Goal: Task Accomplishment & Management: Manage account settings

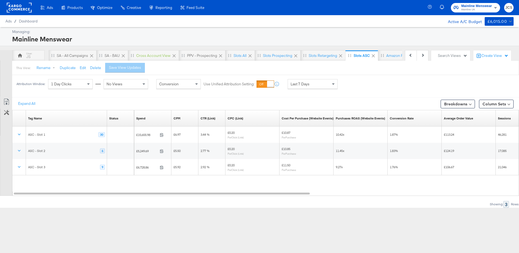
scroll to position [0, 147]
click at [25, 8] on rect at bounding box center [19, 8] width 25 height 10
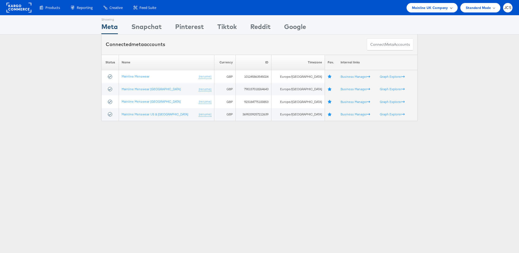
click at [427, 10] on span "Mainline UK Company" at bounding box center [430, 8] width 36 height 6
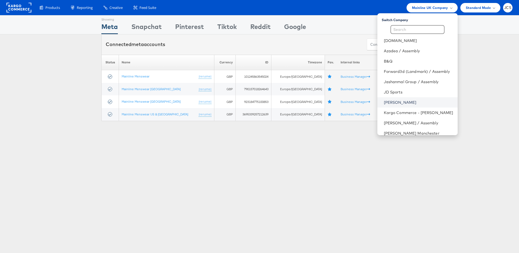
click at [384, 101] on link "John Lewis" at bounding box center [418, 102] width 69 height 5
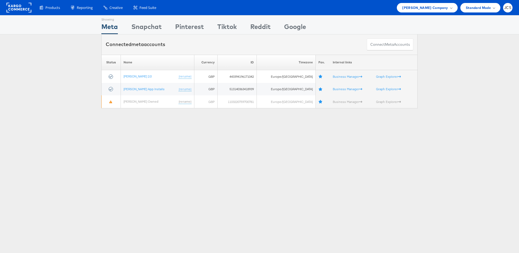
drag, startPoint x: 79, startPoint y: 134, endPoint x: 78, endPoint y: 129, distance: 5.4
click at [79, 131] on div "Showing Meta Showing [GEOGRAPHIC_DATA] Showing Pinterest Showing Tiktok Showing…" at bounding box center [259, 150] width 519 height 270
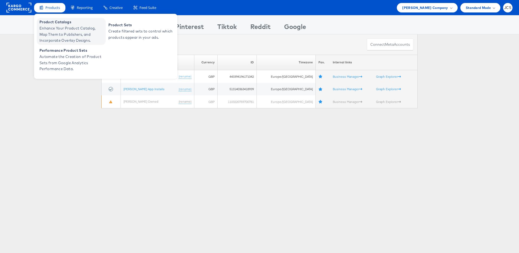
click at [52, 26] on span "Enhance Your Product Catalog, Map Them to Publishers, and Incorporate Overlay D…" at bounding box center [71, 34] width 65 height 18
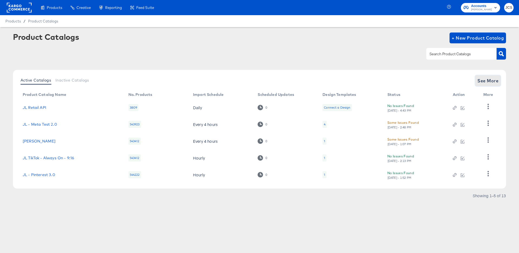
click at [493, 81] on span "See More" at bounding box center [488, 81] width 21 height 8
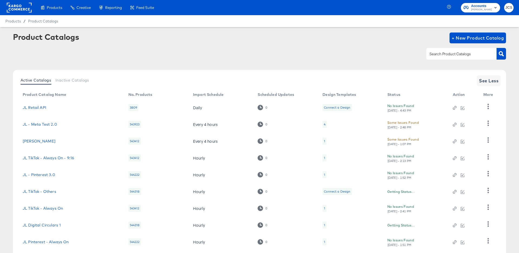
scroll to position [50, 0]
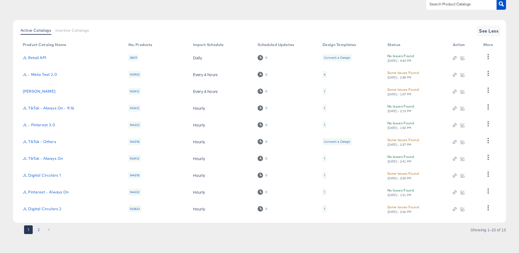
click at [38, 230] on button "2" at bounding box center [38, 229] width 9 height 9
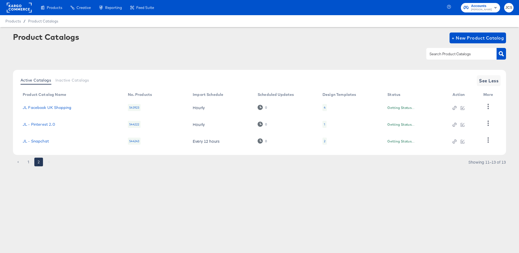
scroll to position [0, 0]
click at [49, 110] on td "JL Facebook UK Shopping" at bounding box center [70, 107] width 105 height 17
click at [54, 106] on link "JL Facebook UK Shopping" at bounding box center [47, 107] width 49 height 4
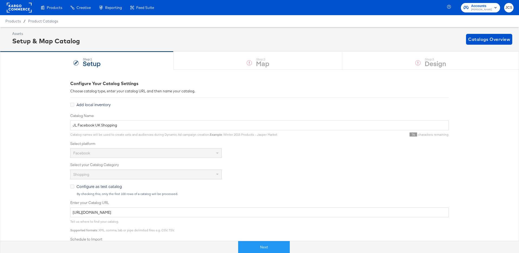
click at [12, 8] on rect at bounding box center [19, 8] width 25 height 10
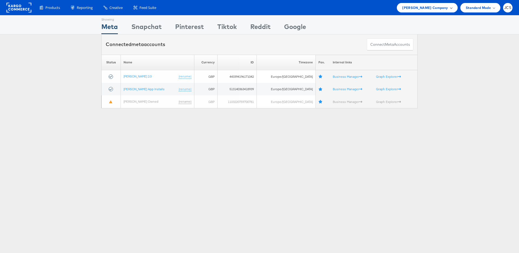
click at [430, 9] on span "John Lewis Company" at bounding box center [425, 8] width 46 height 6
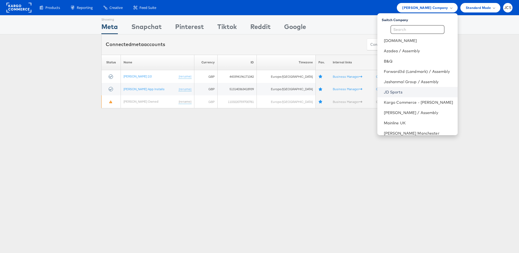
click at [384, 89] on link "JD Sports" at bounding box center [418, 91] width 69 height 5
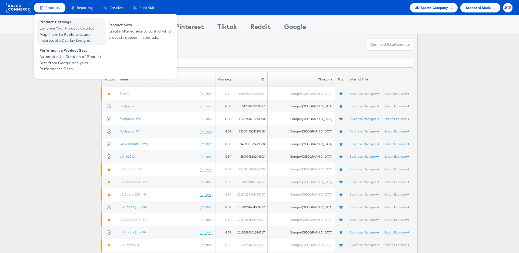
click at [57, 26] on span "Enhance Your Product Catalog, Map Them to Publishers, and Incorporate Overlay D…" at bounding box center [71, 34] width 65 height 18
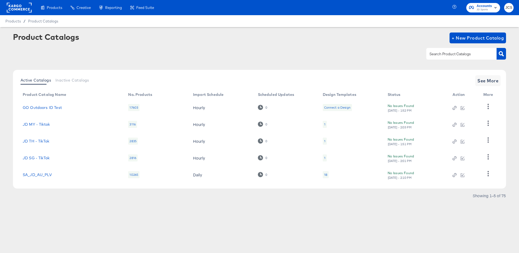
click at [459, 56] on input "text" at bounding box center [458, 54] width 58 height 6
type input "main"
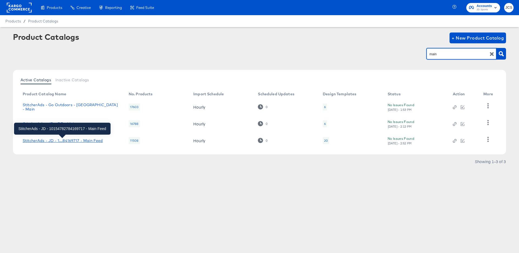
click at [81, 140] on div "StitcherAds - JD - 1...84169717 - Main Feed" at bounding box center [63, 140] width 80 height 4
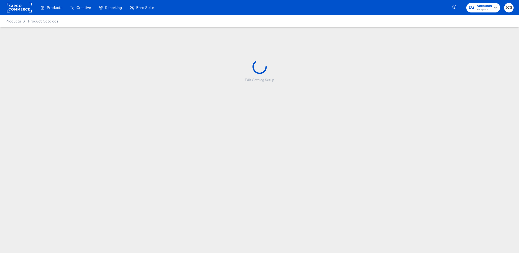
click at [276, 245] on div "Products Creative Reporting Feed Suite Accounts JD Sports JCS Products / Produc…" at bounding box center [259, 126] width 519 height 253
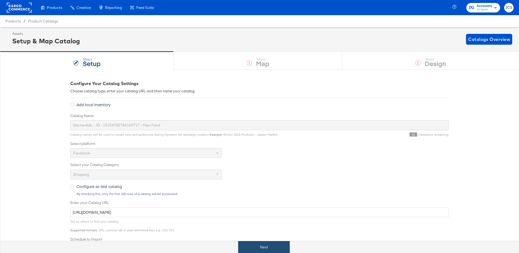
click at [259, 243] on button "Next" at bounding box center [264, 247] width 52 height 12
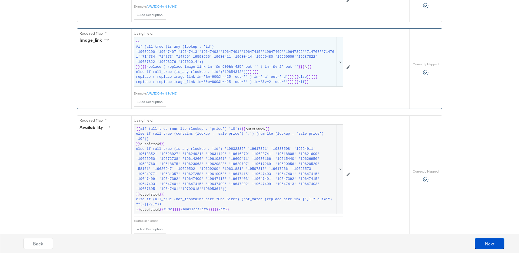
scroll to position [331, 0]
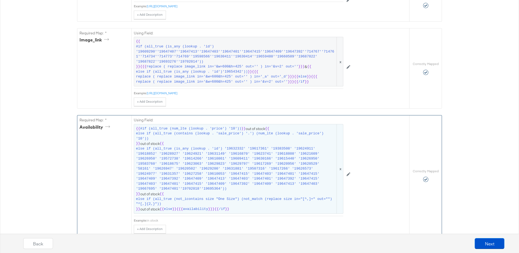
click at [220, 141] on span "else if (all_true (contains (lookup . 'sale_price') '.') (num_lte (lookup . 'sa…" at bounding box center [236, 136] width 200 height 10
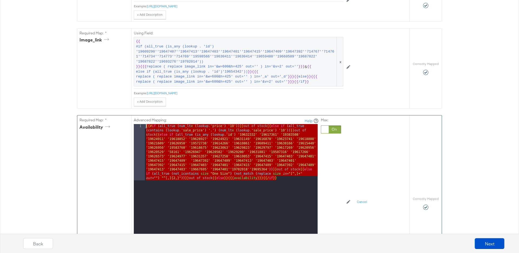
drag, startPoint x: 293, startPoint y: 180, endPoint x: 140, endPoint y: 124, distance: 162.6
click at [140, 124] on div "1 {{# if ( all_true ( num_lt e ( lookup . 'price' ) '10' )) }} out of stock {{ …" at bounding box center [226, 191] width 184 height 135
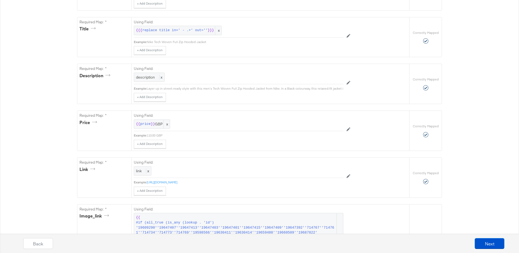
scroll to position [0, 0]
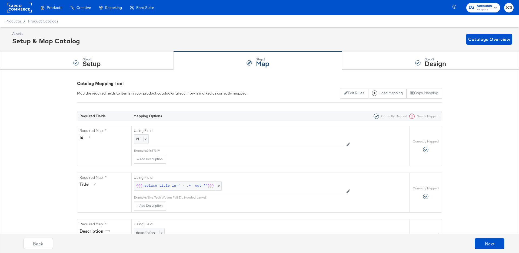
click at [27, 8] on rect at bounding box center [19, 8] width 25 height 10
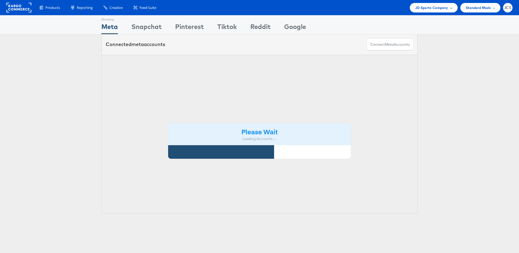
click at [430, 11] on div "JD Sports Company" at bounding box center [434, 7] width 48 height 9
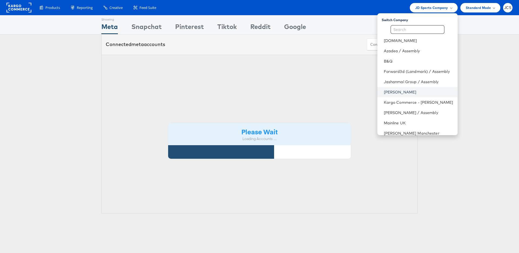
click at [395, 93] on link "[PERSON_NAME]" at bounding box center [418, 91] width 69 height 5
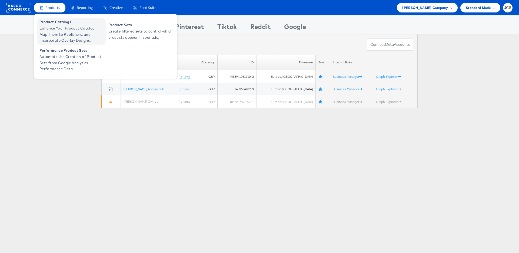
click at [54, 33] on span "Enhance Your Product Catalog, Map Them to Publishers, and Incorporate Overlay D…" at bounding box center [71, 34] width 65 height 18
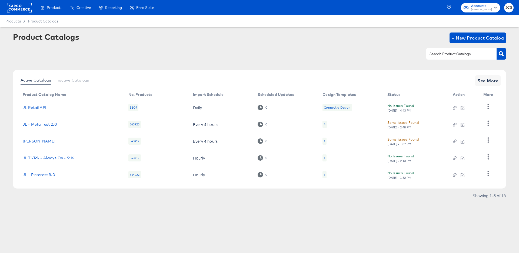
click at [446, 55] on input "text" at bounding box center [458, 54] width 58 height 6
click at [495, 81] on span "See More" at bounding box center [488, 81] width 21 height 8
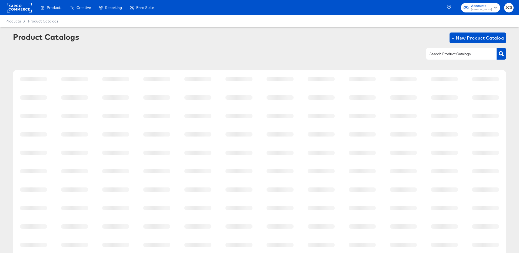
scroll to position [50, 0]
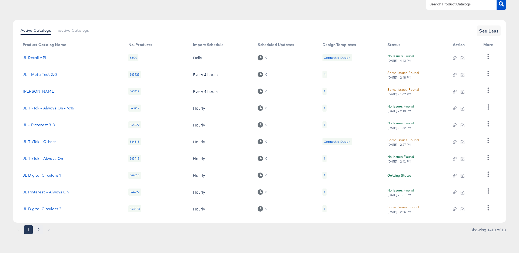
click at [39, 228] on button "2" at bounding box center [38, 229] width 9 height 9
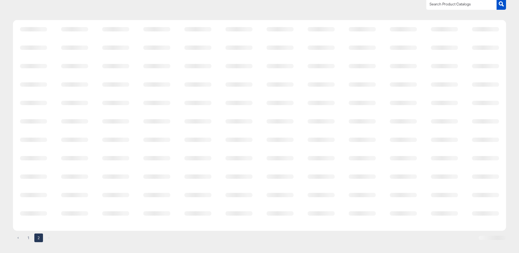
scroll to position [0, 0]
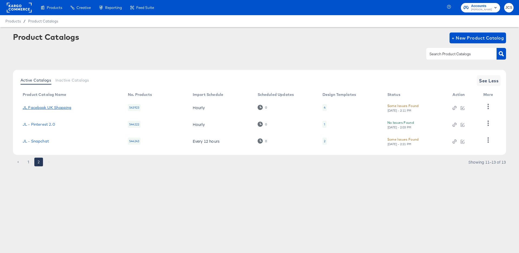
click at [47, 107] on link "JL Facebook UK Shopping" at bounding box center [47, 107] width 49 height 4
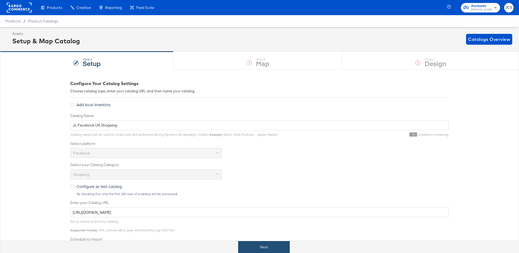
click at [251, 249] on button "Next" at bounding box center [264, 247] width 52 height 12
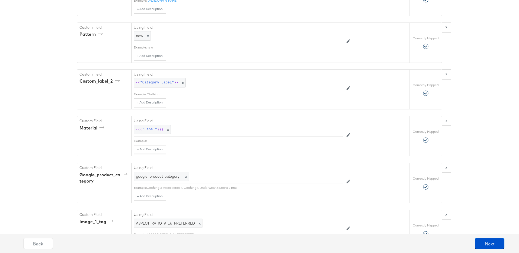
scroll to position [1348, 0]
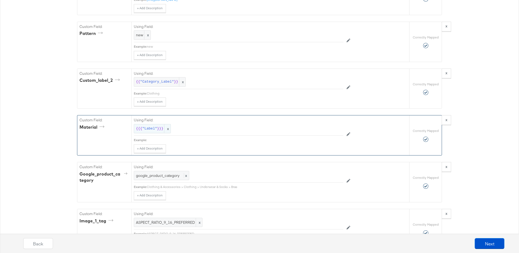
click at [152, 131] on span ""Label"" at bounding box center [149, 128] width 15 height 5
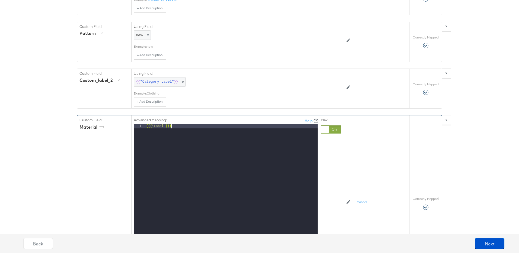
click at [194, 156] on div "{{{ "Label" }}}" at bounding box center [231, 196] width 173 height 144
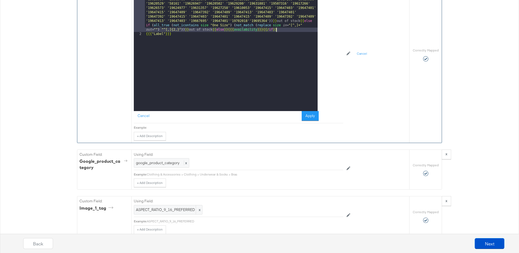
scroll to position [1506, 0]
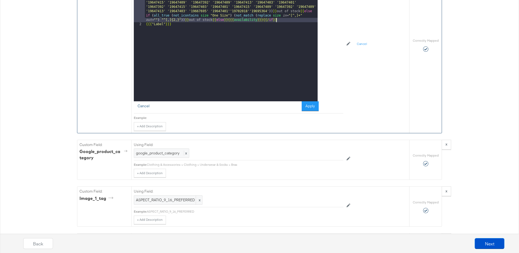
click at [147, 111] on button "Cancel" at bounding box center [143, 106] width 19 height 10
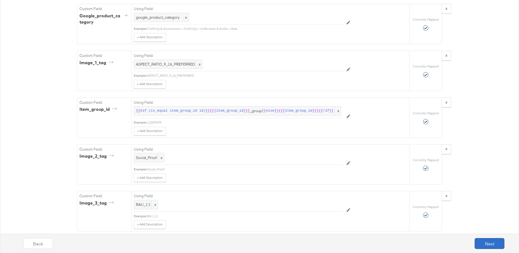
click at [485, 241] on button "Next" at bounding box center [490, 243] width 30 height 11
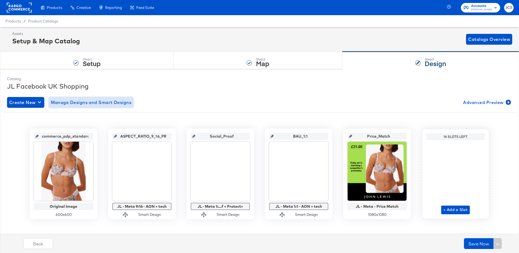
click at [79, 103] on span "Manage Designs and Smart Designs" at bounding box center [91, 102] width 81 height 8
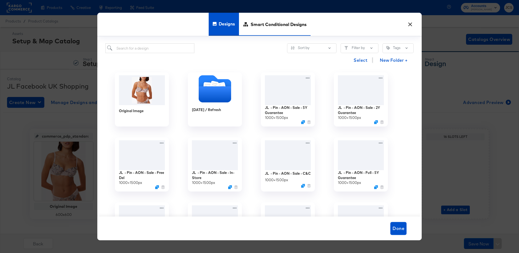
click at [272, 25] on span "Smart Conditional Designs" at bounding box center [279, 24] width 56 height 24
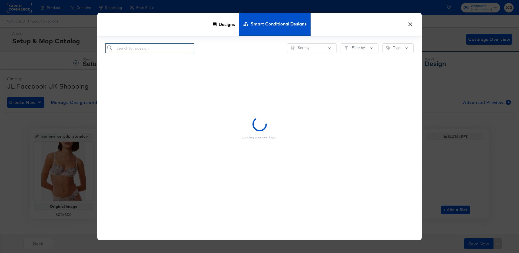
click at [143, 50] on input "search" at bounding box center [149, 48] width 89 height 10
type input "max"
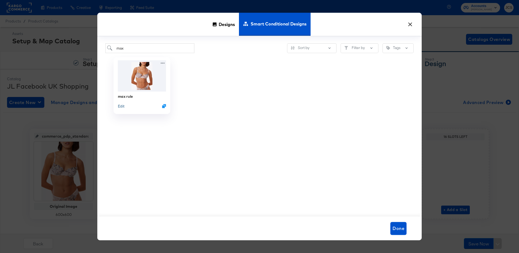
click at [120, 107] on button "Edit" at bounding box center [121, 105] width 6 height 5
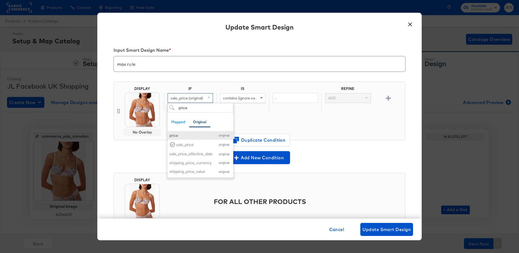
type input "price"
click at [188, 137] on div "price" at bounding box center [191, 135] width 43 height 5
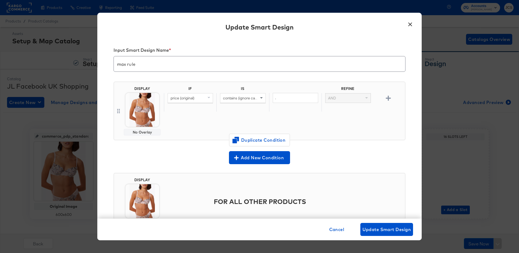
click at [233, 100] on span "contains (ignore case)" at bounding box center [241, 97] width 37 height 5
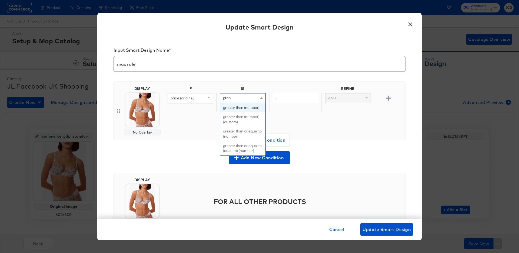
type input "great"
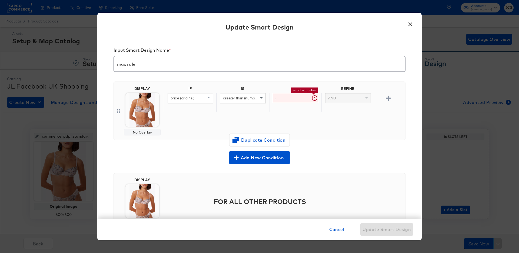
click at [297, 100] on input "." at bounding box center [295, 98] width 45 height 10
type input "100"
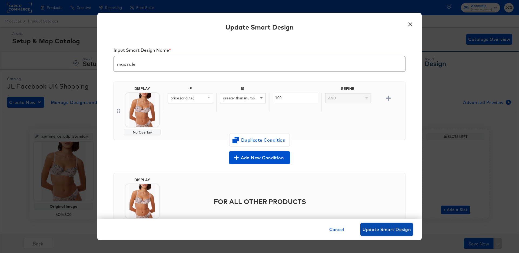
click at [379, 227] on span "Update Smart Design" at bounding box center [387, 229] width 48 height 8
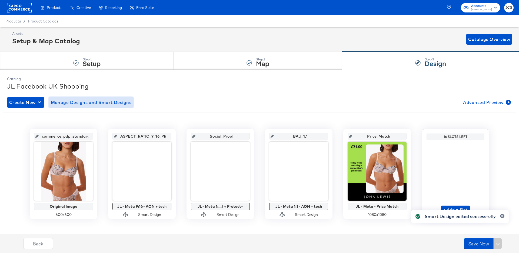
click at [97, 104] on span "Manage Designs and Smart Designs" at bounding box center [91, 102] width 81 height 8
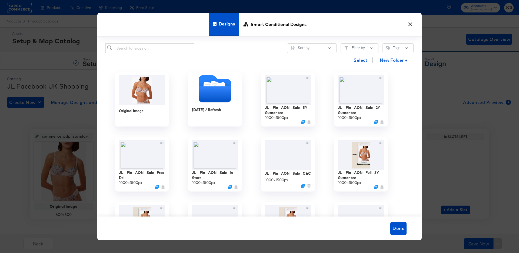
drag, startPoint x: 273, startPoint y: 20, endPoint x: 214, endPoint y: 34, distance: 60.6
click at [273, 20] on span "Smart Conditional Designs" at bounding box center [279, 24] width 56 height 24
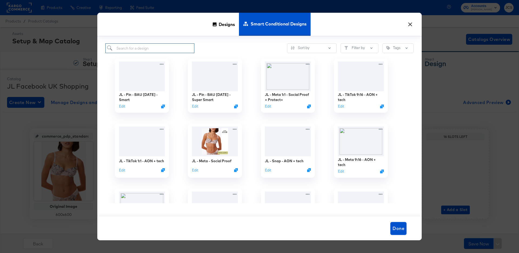
click at [143, 50] on input "search" at bounding box center [149, 48] width 89 height 10
type input "max"
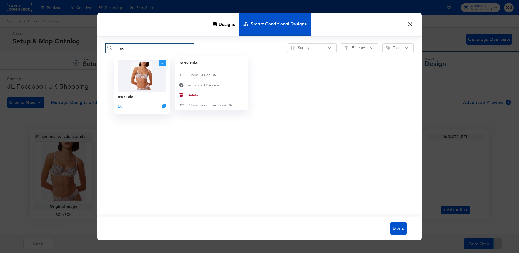
click at [160, 61] on icon at bounding box center [162, 63] width 7 height 6
click at [189, 75] on div "Copy Design URL Copy Design URL" at bounding box center [189, 75] width 0 height 0
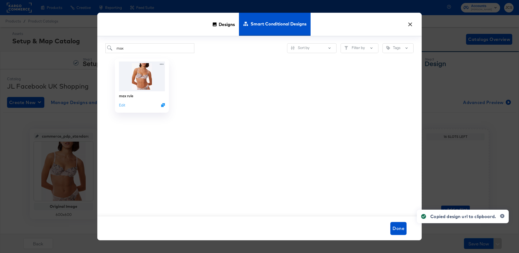
click at [408, 25] on button "×" at bounding box center [410, 23] width 10 height 10
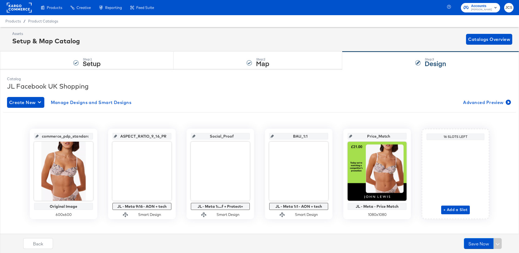
click at [20, 6] on rect at bounding box center [19, 8] width 25 height 10
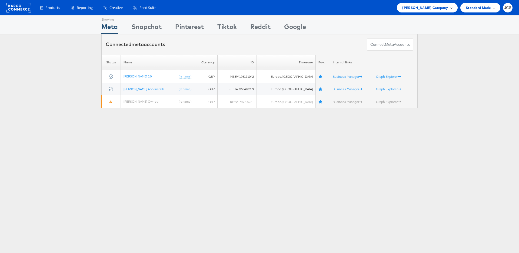
click at [429, 8] on span "[PERSON_NAME] Company" at bounding box center [425, 8] width 46 height 6
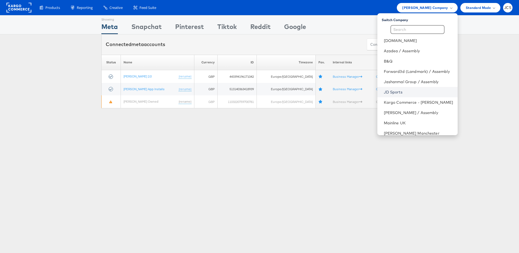
click at [384, 91] on link "JD Sports" at bounding box center [418, 91] width 69 height 5
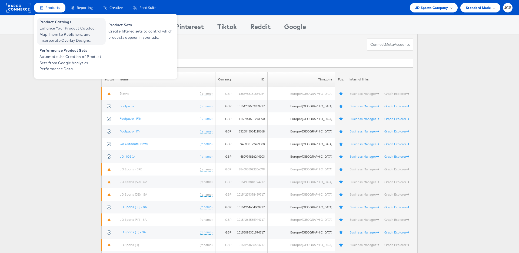
click at [57, 31] on span "Enhance Your Product Catalog, Map Them to Publishers, and Incorporate Overlay D…" at bounding box center [71, 34] width 65 height 18
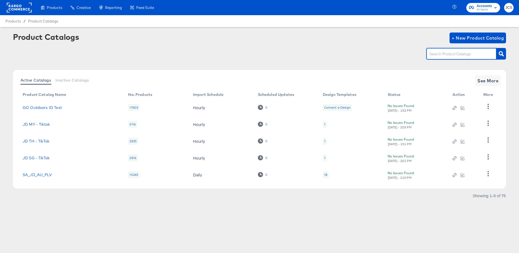
click at [449, 51] on input "text" at bounding box center [458, 54] width 58 height 6
type input "main"
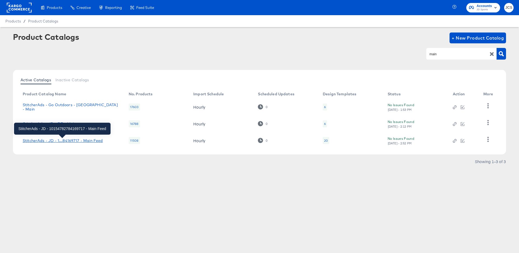
click at [64, 139] on div "StitcherAds - JD - 1...84169717 - Main Feed" at bounding box center [63, 140] width 80 height 4
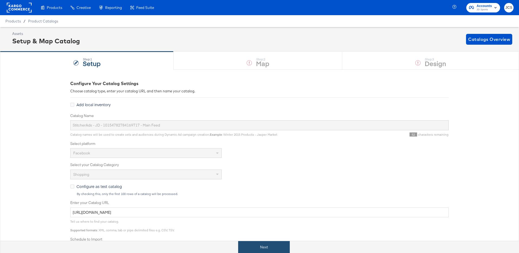
click at [274, 246] on button "Next" at bounding box center [264, 247] width 52 height 12
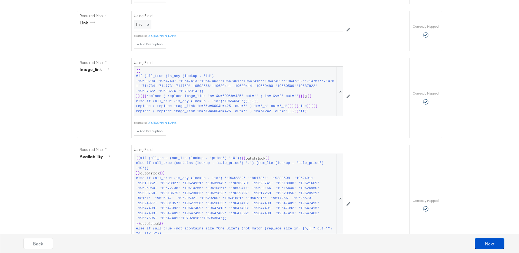
scroll to position [305, 0]
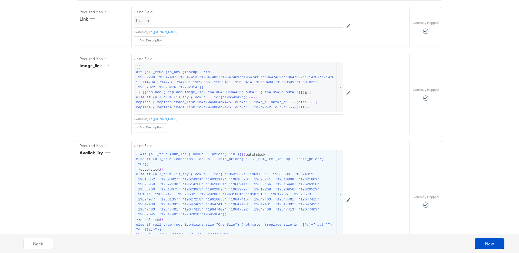
click at [154, 167] on span "{{ #if (all_true (num_lte (lookup . 'price') '10')) }} out of stock {{ else if …" at bounding box center [238, 194] width 205 height 85
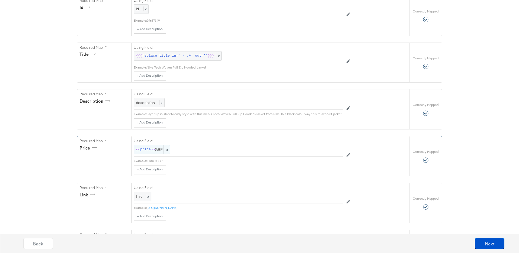
scroll to position [0, 0]
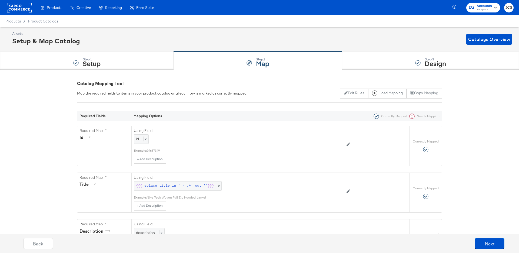
click at [20, 8] on rect at bounding box center [19, 8] width 25 height 10
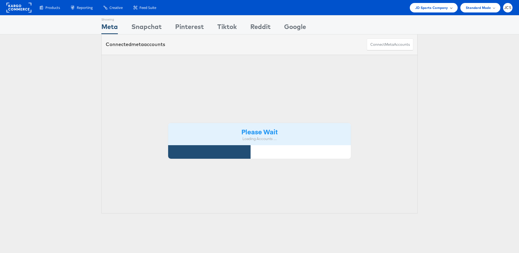
click at [442, 9] on span "JD Sports Company" at bounding box center [431, 8] width 33 height 6
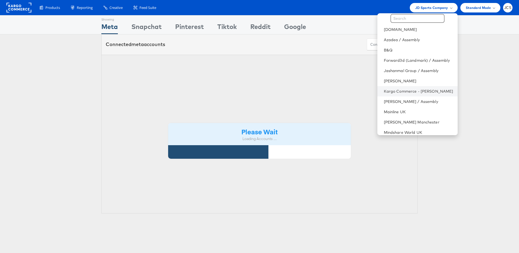
scroll to position [14, 0]
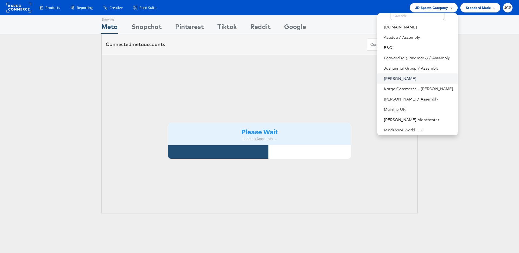
click at [384, 77] on link "[PERSON_NAME]" at bounding box center [418, 78] width 69 height 5
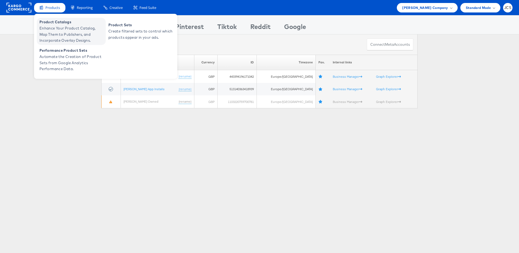
click at [52, 25] on span "Enhance Your Product Catalog, Map Them to Publishers, and Incorporate Overlay D…" at bounding box center [71, 34] width 65 height 18
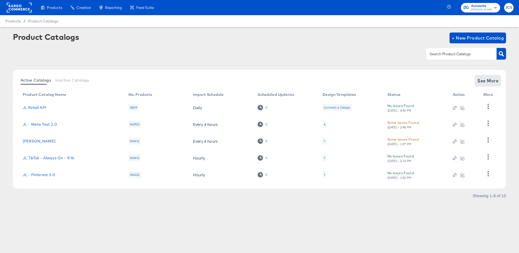
click at [489, 80] on span "See More" at bounding box center [488, 81] width 21 height 8
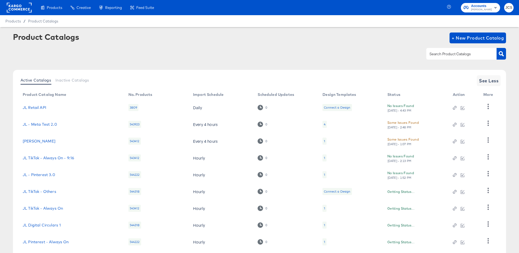
scroll to position [50, 0]
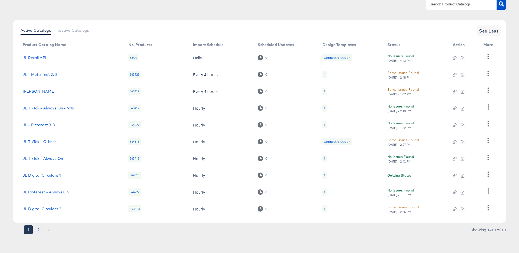
click at [38, 227] on button "2" at bounding box center [38, 229] width 9 height 9
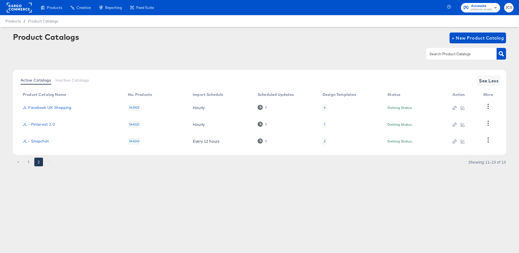
scroll to position [0, 0]
click at [55, 107] on link "JL Facebook UK Shopping" at bounding box center [47, 107] width 49 height 4
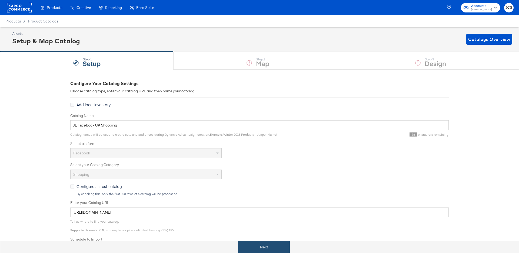
click at [260, 245] on button "Next" at bounding box center [264, 247] width 52 height 12
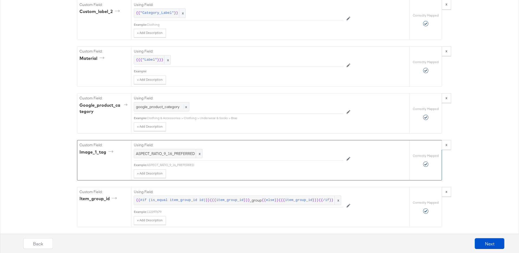
scroll to position [1393, 0]
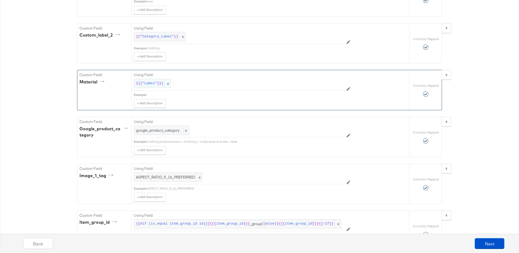
click at [157, 88] on div "{{{ "Label" }}} x" at bounding box center [152, 83] width 37 height 9
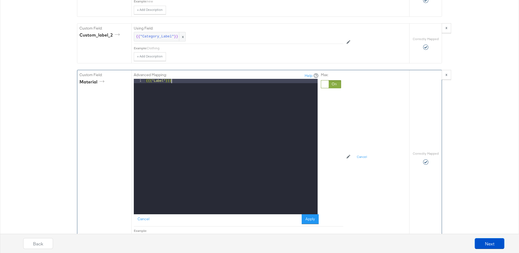
click at [181, 111] on div "{{{ "Label" }}}" at bounding box center [231, 151] width 173 height 144
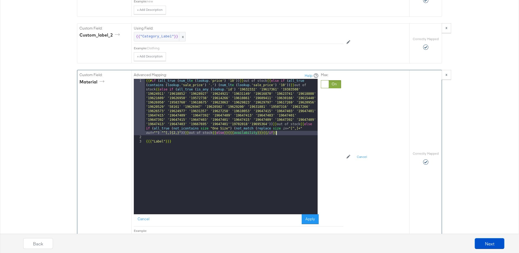
click at [193, 110] on div "{{# if ( all_true ( num_lt e ( lookup . 'price' ) '10' )) }} out of stock {{ el…" at bounding box center [231, 177] width 173 height 196
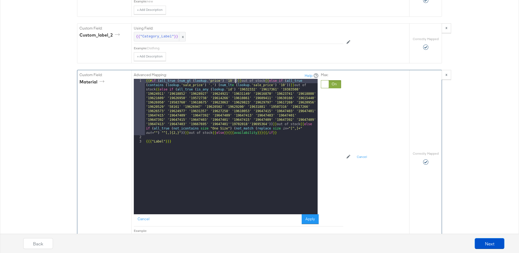
click at [236, 110] on div "{{# if ( all_true ( num_gt ( lookup . 'price' ) '10' )) }} out of stock {{ else…" at bounding box center [231, 177] width 173 height 196
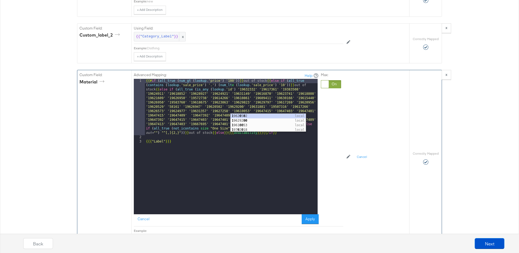
click at [213, 186] on div "{{# if ( all_true ( num_gt ( lookup . 'price' ) '100' )) }} out of stock {{ els…" at bounding box center [231, 177] width 173 height 196
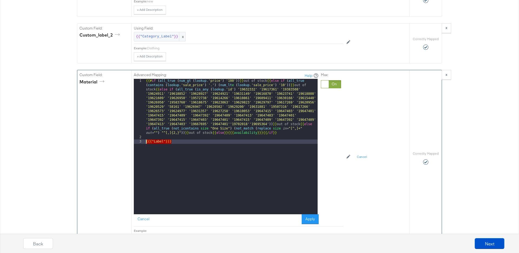
drag, startPoint x: 172, startPoint y: 172, endPoint x: 145, endPoint y: 171, distance: 27.6
click at [145, 171] on div "1 2 3 {{# if ( all_true ( num_gt ( lookup . 'price' ) '100' )) }} out of stock …" at bounding box center [226, 146] width 184 height 135
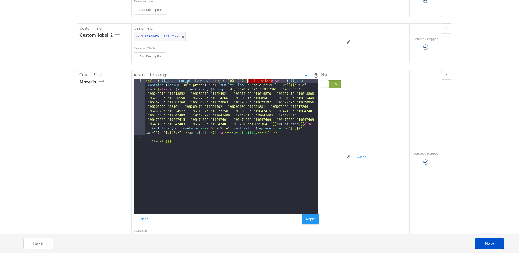
drag, startPoint x: 271, startPoint y: 112, endPoint x: 248, endPoint y: 111, distance: 23.0
click at [248, 111] on div "{{# if ( all_true ( num_gt ( lookup . 'price' ) '100' )) }} out of stock {{ els…" at bounding box center [231, 177] width 173 height 196
click at [238, 114] on div "{{# if ( all_true ( num_gt ( lookup . 'price' ) '100' )) }} {{{ "Label" }}} {{ …" at bounding box center [231, 177] width 173 height 196
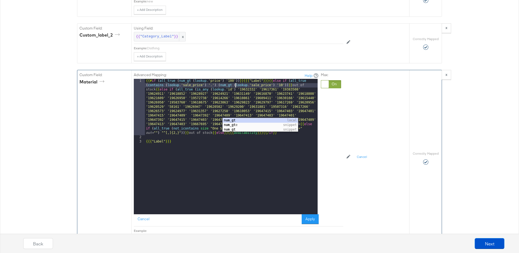
click at [289, 114] on div "{{# if ( all_true ( num_gt ( lookup . 'price' ) '100' )) }} {{{ "Label" }}} {{ …" at bounding box center [231, 177] width 173 height 196
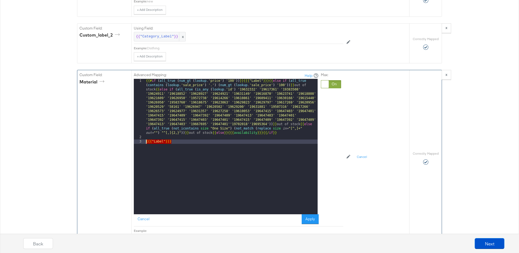
drag, startPoint x: 173, startPoint y: 171, endPoint x: 145, endPoint y: 172, distance: 28.4
click at [145, 172] on div "{{# if ( all_true ( num_gt ( lookup . 'price' ) '100' )) }} {{{ "Label" }}} {{ …" at bounding box center [231, 177] width 173 height 196
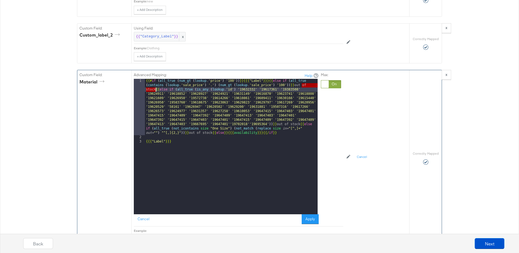
drag, startPoint x: 302, startPoint y: 115, endPoint x: 155, endPoint y: 121, distance: 146.7
click at [155, 121] on div "{{# if ( all_true ( num_gt ( lookup . 'price' ) '100' )) }} {{{ "Label" }}} {{ …" at bounding box center [231, 177] width 173 height 196
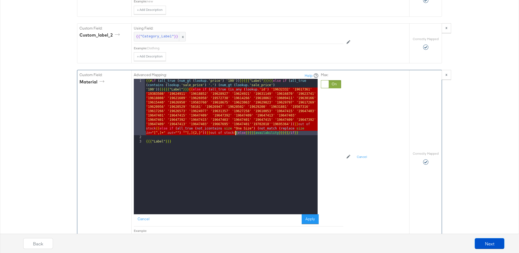
drag, startPoint x: 189, startPoint y: 119, endPoint x: 236, endPoint y: 164, distance: 65.4
click at [235, 163] on div "{{# if ( all_true ( num_gt ( lookup . 'price' ) '100' )) }} {{{ "Label" }}} {{ …" at bounding box center [231, 177] width 173 height 196
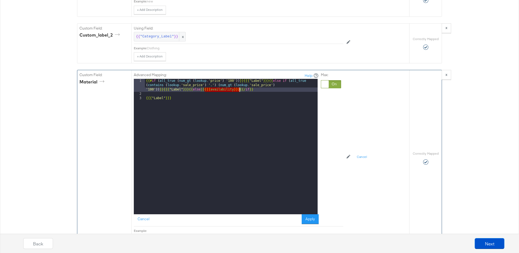
drag, startPoint x: 204, startPoint y: 120, endPoint x: 239, endPoint y: 119, distance: 35.2
click at [239, 119] on div "{{# if ( all_true ( num_gt ( lookup . 'price' ) '100' )) }} {{{ "Label" }}} {{ …" at bounding box center [231, 155] width 173 height 153
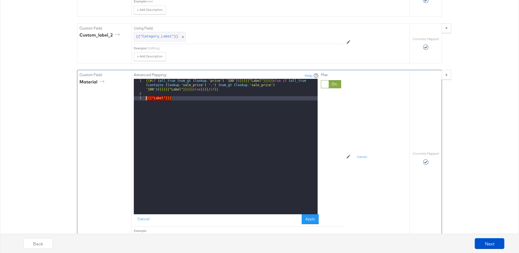
drag, startPoint x: 175, startPoint y: 129, endPoint x: 140, endPoint y: 130, distance: 34.3
click at [140, 130] on div "1 2 3 {{# if ( all_true ( num_gt ( lookup . 'price' ) '100' )) }} {{{ "Label" }…" at bounding box center [226, 146] width 184 height 135
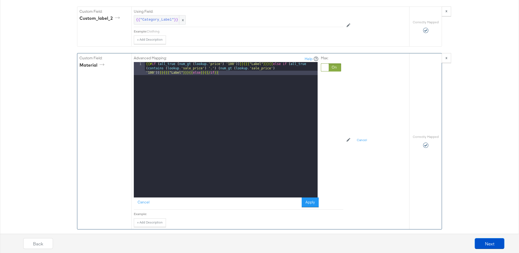
scroll to position [1417, 0]
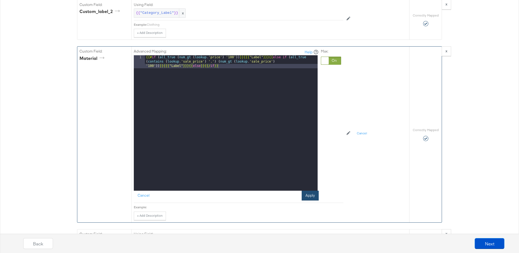
click at [313, 200] on button "Apply" at bounding box center [310, 195] width 17 height 10
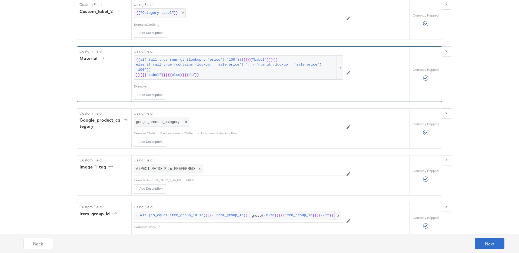
click at [489, 244] on button "Next" at bounding box center [490, 243] width 30 height 11
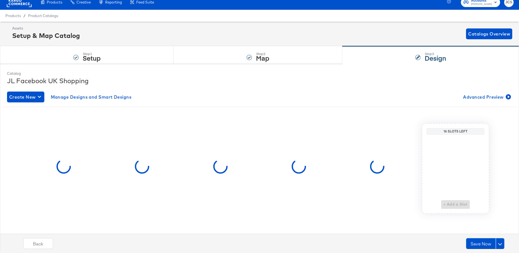
scroll to position [0, 0]
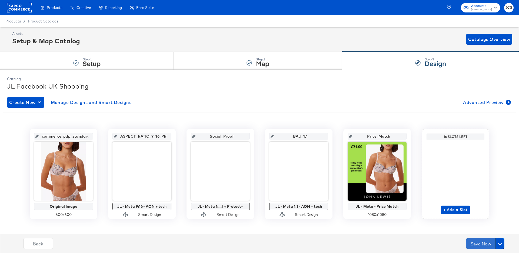
click at [485, 243] on button "Save Now" at bounding box center [481, 243] width 30 height 11
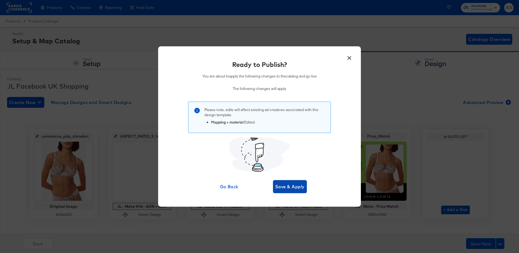
click at [301, 190] on button "Save & Apply" at bounding box center [290, 186] width 34 height 13
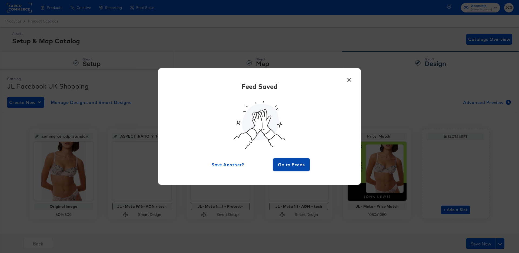
click at [288, 165] on span "Go to Feeds" at bounding box center [291, 165] width 32 height 8
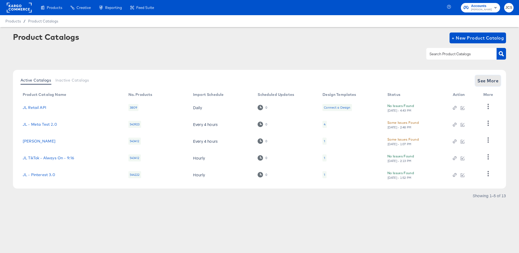
click at [498, 77] on span "See More" at bounding box center [488, 81] width 21 height 8
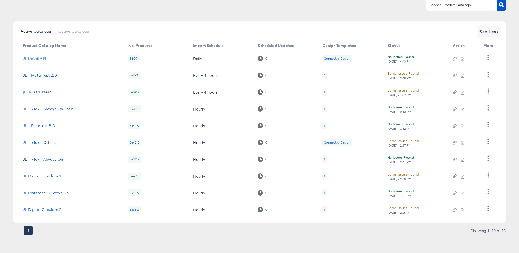
scroll to position [50, 0]
click at [40, 228] on button "2" at bounding box center [38, 229] width 9 height 9
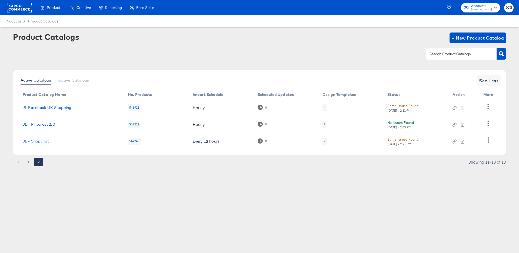
scroll to position [0, 0]
click at [44, 105] on link "JL Facebook UK Shopping" at bounding box center [47, 107] width 49 height 4
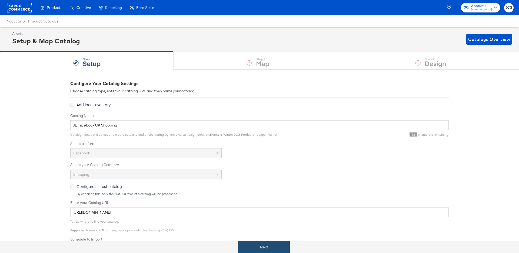
click at [256, 243] on button "Next" at bounding box center [264, 247] width 52 height 12
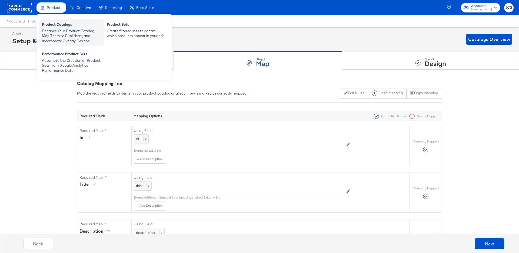
click at [52, 29] on div "Enhance Your Product Catalog, Map Them to Publishers, and Incorporate Overlay D…" at bounding box center [71, 35] width 59 height 15
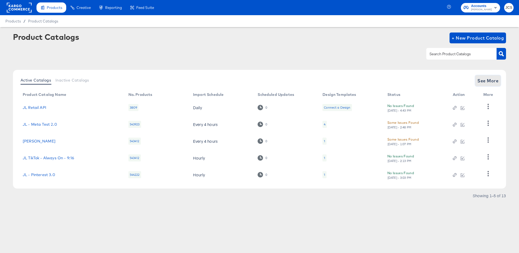
click at [482, 81] on span "See More" at bounding box center [488, 81] width 21 height 8
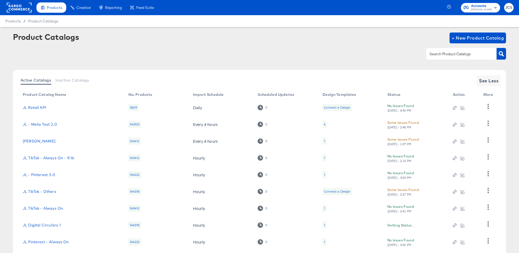
scroll to position [50, 0]
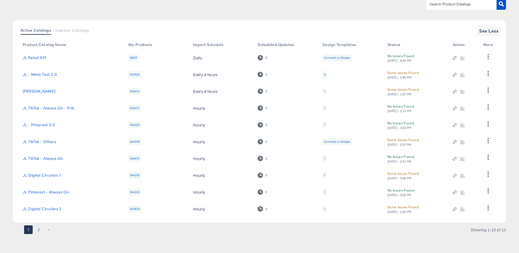
click at [40, 229] on button "2" at bounding box center [38, 229] width 9 height 9
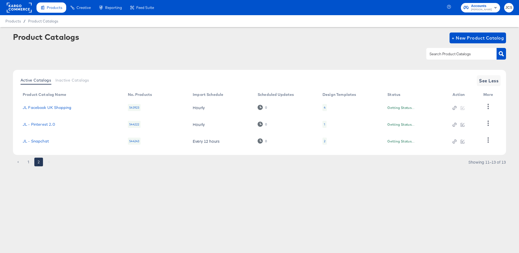
scroll to position [0, 0]
click at [326, 107] on div "4" at bounding box center [325, 107] width 4 height 7
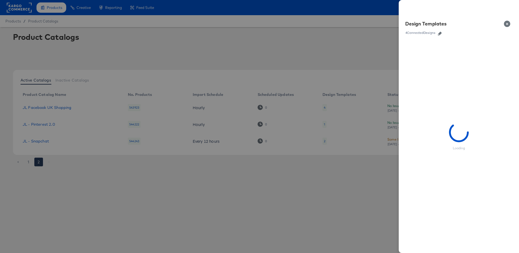
click at [440, 34] on icon "button" at bounding box center [440, 34] width 4 height 4
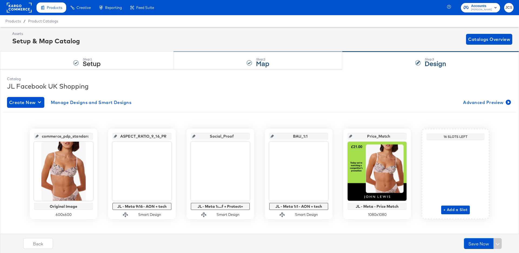
click at [282, 62] on div "Step: 2 Map" at bounding box center [258, 61] width 169 height 18
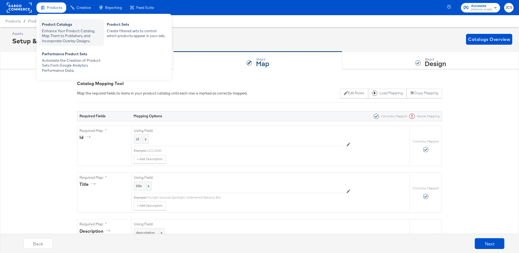
click at [55, 30] on div "Enhance Your Product Catalog, Map Them to Publishers, and Incorporate Overlay D…" at bounding box center [71, 35] width 59 height 15
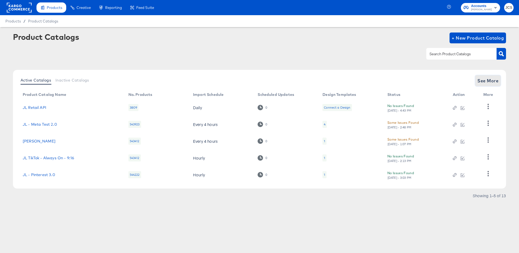
click at [479, 82] on span "See More" at bounding box center [488, 81] width 21 height 8
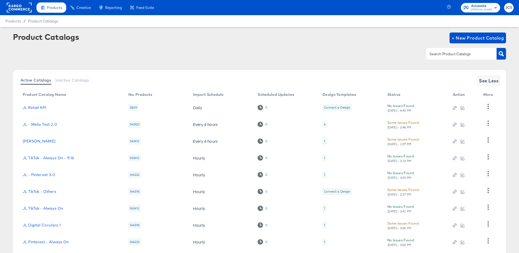
scroll to position [50, 0]
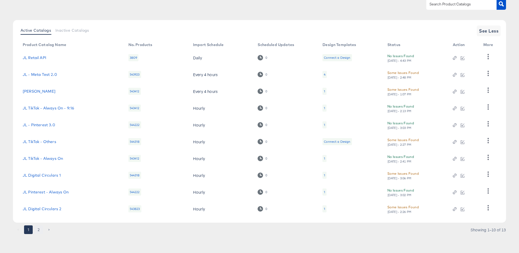
click at [38, 229] on button "2" at bounding box center [38, 229] width 9 height 9
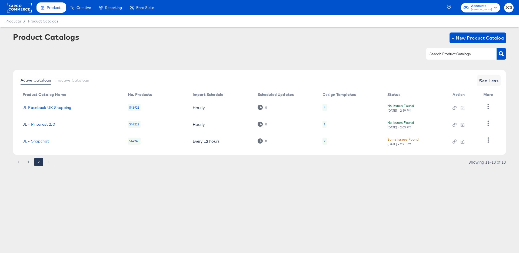
scroll to position [0, 0]
click at [492, 105] on button "button" at bounding box center [487, 106] width 9 height 11
click at [458, 124] on div "HUD Checks (Internal)" at bounding box center [466, 126] width 54 height 9
click at [456, 107] on icon "button" at bounding box center [455, 108] width 4 height 4
click at [323, 122] on div "1" at bounding box center [325, 124] width 4 height 7
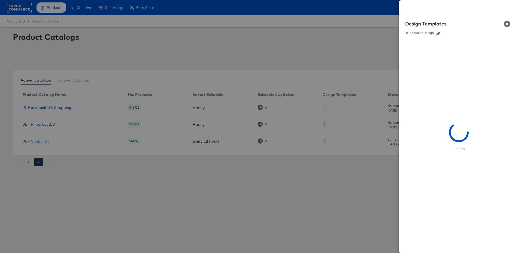
click at [439, 35] on icon "button" at bounding box center [438, 34] width 4 height 4
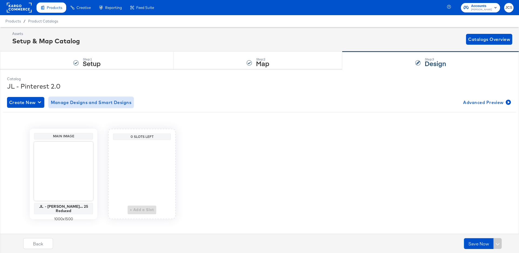
click at [125, 101] on span "Manage Designs and Smart Designs" at bounding box center [91, 102] width 81 height 8
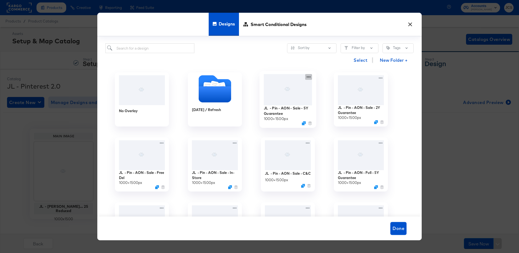
click at [311, 76] on icon at bounding box center [308, 77] width 7 height 6
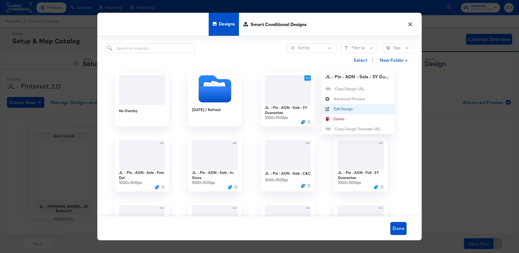
click at [334, 109] on div "Edit Design Edit Design" at bounding box center [334, 109] width 0 height 0
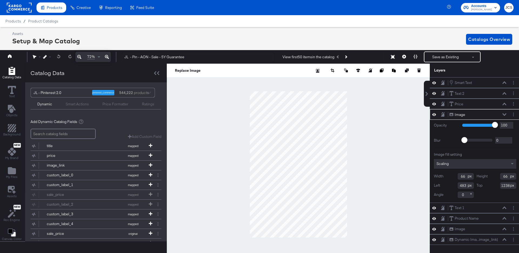
scroll to position [0, 1]
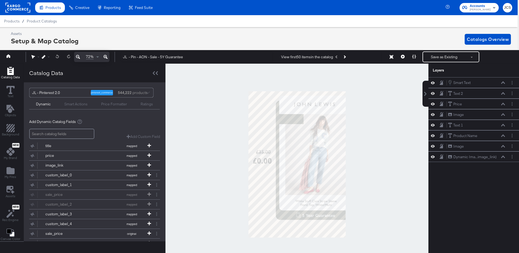
click at [376, 169] on div at bounding box center [296, 164] width 263 height 201
click at [436, 124] on div at bounding box center [435, 124] width 8 height 5
click at [434, 126] on icon at bounding box center [433, 124] width 4 height 5
click at [434, 126] on icon at bounding box center [433, 125] width 4 height 4
click at [433, 81] on icon at bounding box center [433, 82] width 4 height 5
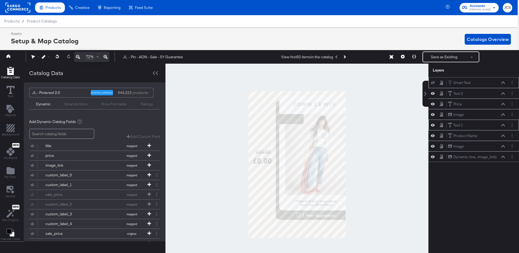
click at [433, 81] on icon at bounding box center [433, 83] width 4 height 4
click at [433, 146] on icon at bounding box center [433, 146] width 4 height 5
click at [433, 146] on icon at bounding box center [433, 146] width 4 height 4
click at [504, 82] on icon at bounding box center [503, 82] width 4 height 2
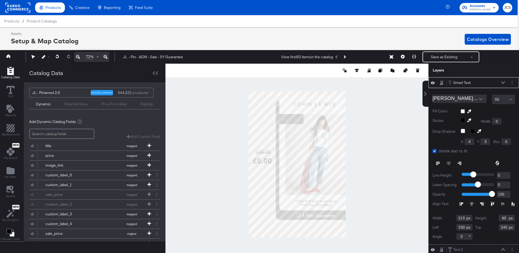
click at [504, 82] on icon at bounding box center [503, 82] width 4 height 3
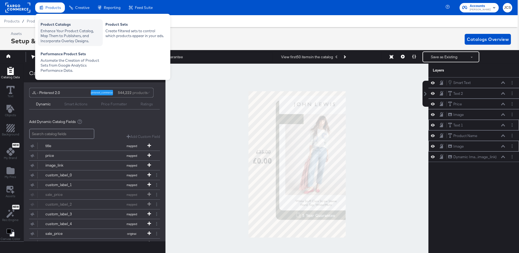
click at [52, 24] on div "Product Catalogs" at bounding box center [70, 25] width 59 height 6
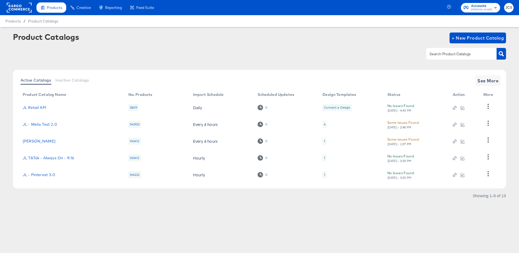
click at [12, 6] on rect at bounding box center [19, 8] width 25 height 10
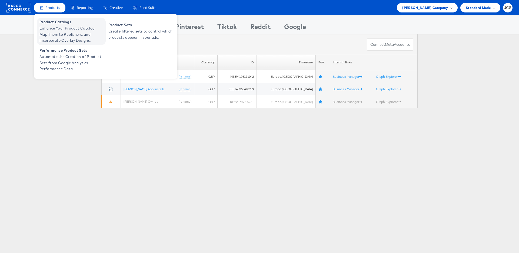
click at [50, 32] on span "Enhance Your Product Catalog, Map Them to Publishers, and Incorporate Overlay D…" at bounding box center [71, 34] width 65 height 18
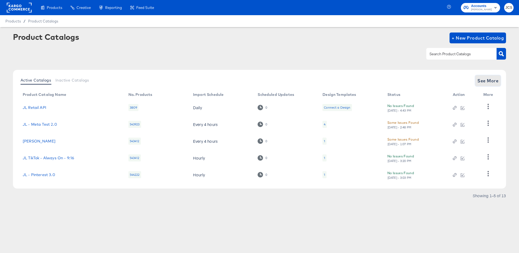
click at [491, 78] on span "See More" at bounding box center [488, 81] width 21 height 8
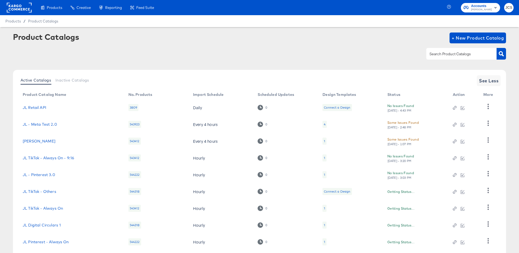
scroll to position [50, 0]
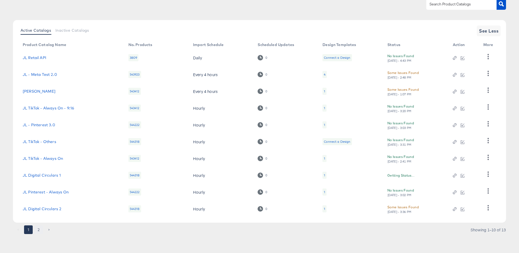
click at [39, 228] on button "2" at bounding box center [38, 229] width 9 height 9
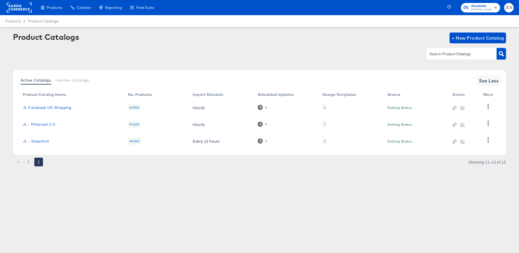
scroll to position [0, 0]
click at [454, 108] on icon "button" at bounding box center [455, 108] width 4 height 4
click at [81, 158] on div "Active Catalogs Inactive Catalogs See Less Product Catalog Name No. Products Im…" at bounding box center [259, 119] width 493 height 99
click at [324, 108] on div "4" at bounding box center [325, 107] width 2 height 4
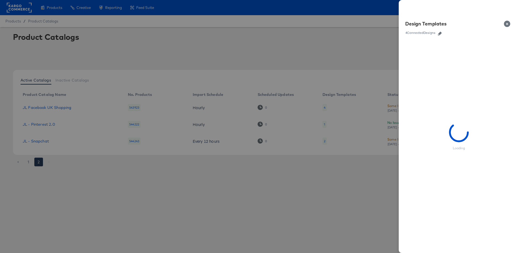
click at [442, 33] on icon "button" at bounding box center [440, 34] width 4 height 4
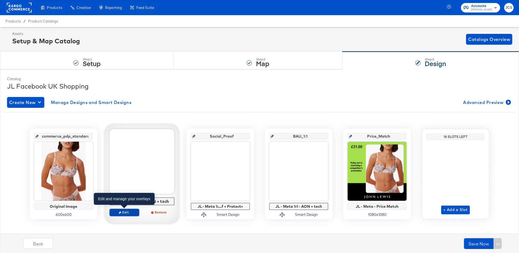
click at [128, 211] on span "Edit" at bounding box center [124, 212] width 25 height 4
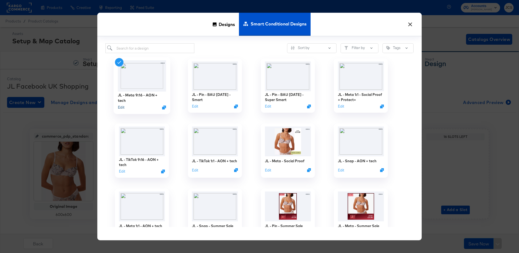
click at [121, 107] on button "Edit" at bounding box center [121, 107] width 6 height 5
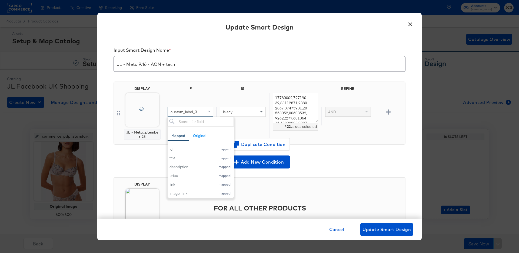
click at [182, 112] on span "custom_label_3" at bounding box center [184, 111] width 26 height 5
type input "mater"
click at [176, 150] on div "material" at bounding box center [181, 149] width 23 height 5
click at [244, 108] on div "is any" at bounding box center [242, 111] width 45 height 9
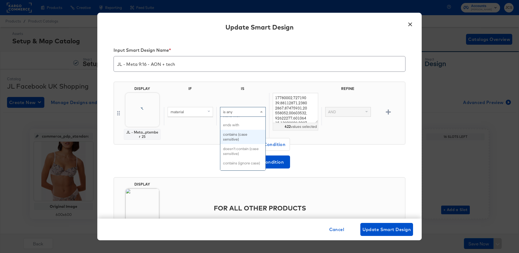
scroll to position [194, 0]
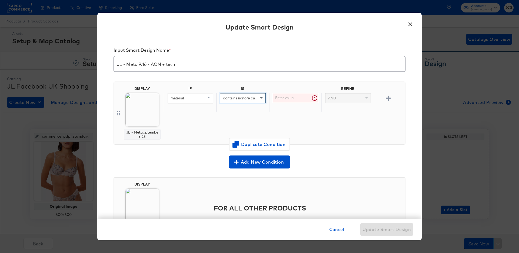
click at [293, 100] on input "text" at bounding box center [295, 98] width 45 height 10
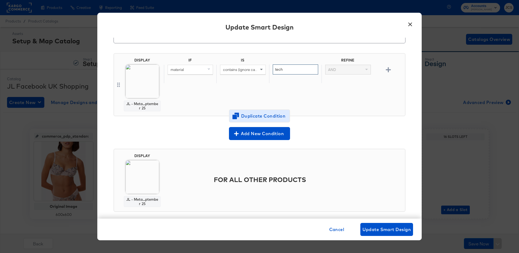
scroll to position [29, 0]
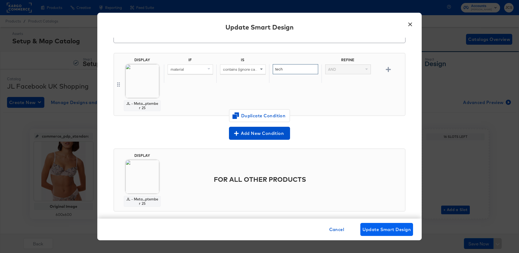
type input "tech"
click at [379, 230] on span "Update Smart Design" at bounding box center [387, 229] width 48 height 8
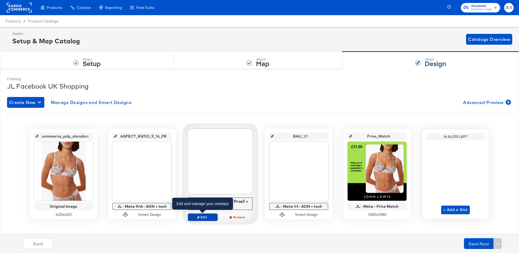
click at [200, 215] on span "Edit" at bounding box center [202, 217] width 25 height 4
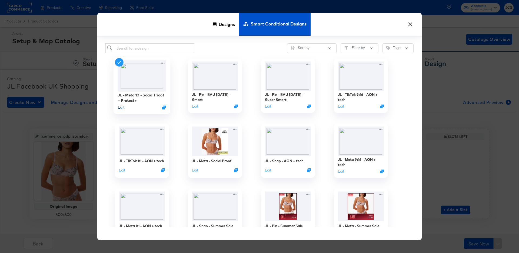
click at [122, 107] on button "Edit" at bounding box center [121, 107] width 6 height 5
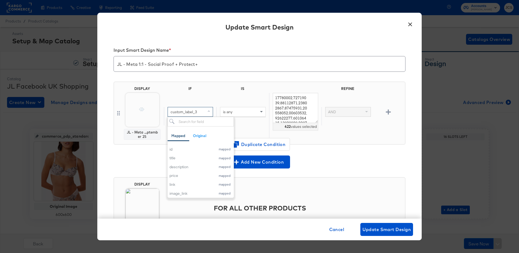
click at [186, 109] on div "custom_label_3" at bounding box center [190, 111] width 45 height 9
type input "mate"
click at [180, 148] on div "material" at bounding box center [181, 149] width 23 height 5
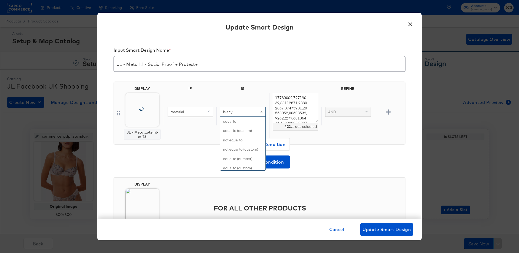
click at [230, 112] on span "is any" at bounding box center [227, 111] width 9 height 5
type input "con"
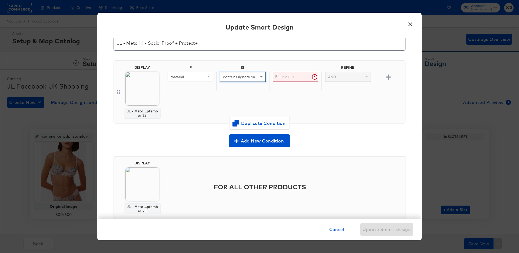
click at [288, 76] on input "text" at bounding box center [295, 77] width 45 height 10
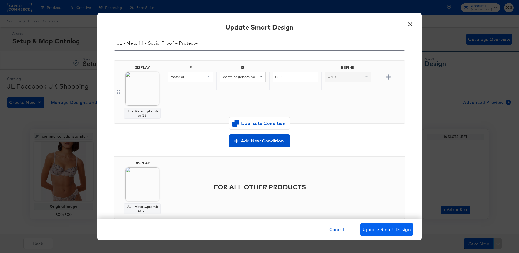
type input "tech"
click at [370, 226] on span "Update Smart Design" at bounding box center [387, 229] width 48 height 8
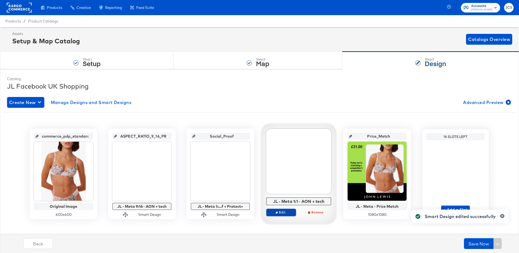
click at [286, 211] on span "Edit" at bounding box center [281, 212] width 25 height 4
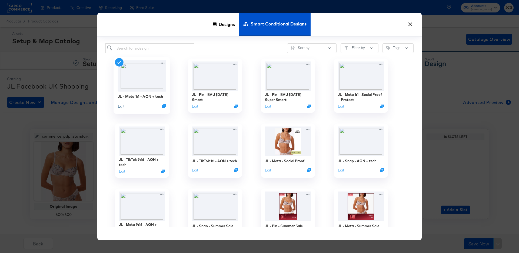
click at [121, 105] on button "Edit" at bounding box center [121, 105] width 6 height 5
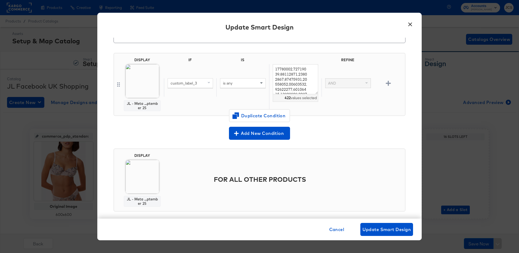
scroll to position [36, 0]
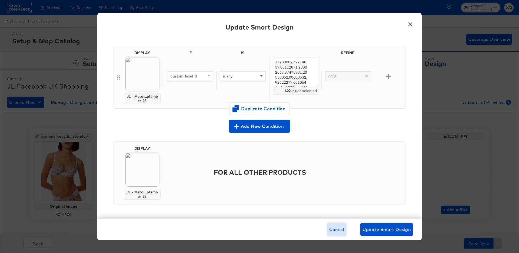
click at [333, 227] on span "Cancel" at bounding box center [336, 229] width 15 height 8
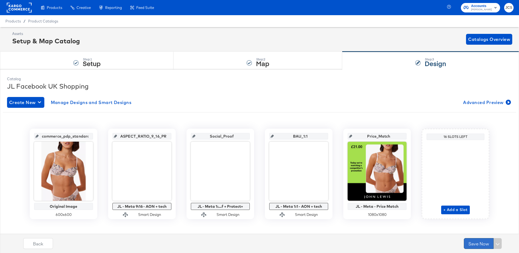
click at [479, 244] on button "Save Now" at bounding box center [479, 243] width 30 height 11
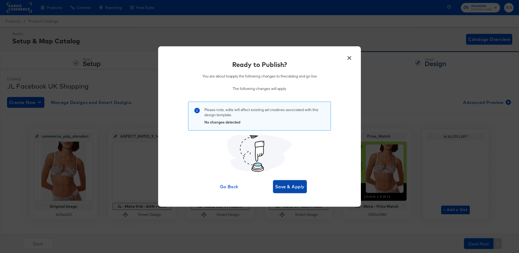
click at [287, 185] on span "Save & Apply" at bounding box center [289, 187] width 29 height 8
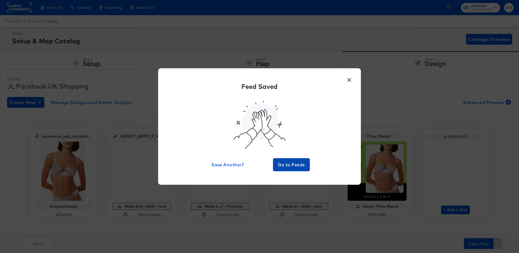
click at [296, 165] on span "Go to Feeds" at bounding box center [291, 165] width 32 height 8
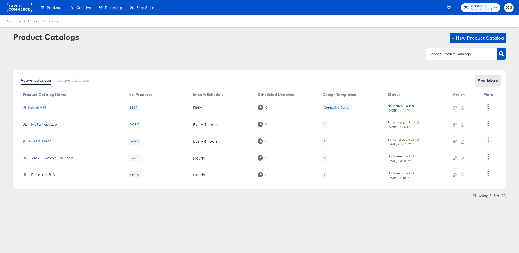
click at [489, 82] on span "See More" at bounding box center [488, 81] width 21 height 8
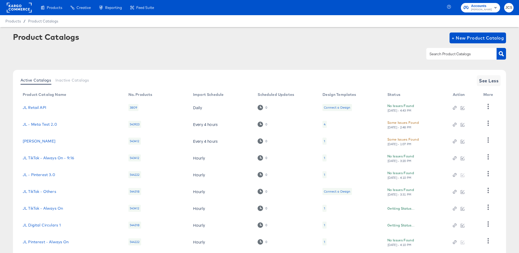
scroll to position [50, 0]
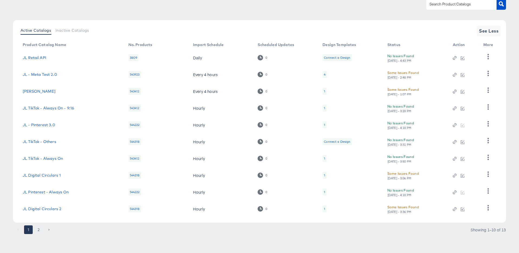
click at [38, 226] on button "2" at bounding box center [38, 229] width 9 height 9
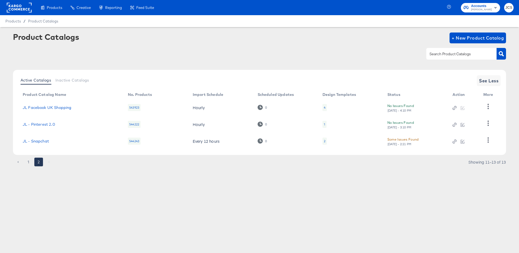
scroll to position [0, 0]
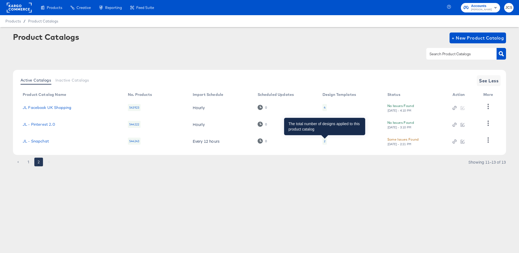
click at [325, 141] on div "2" at bounding box center [325, 141] width 2 height 4
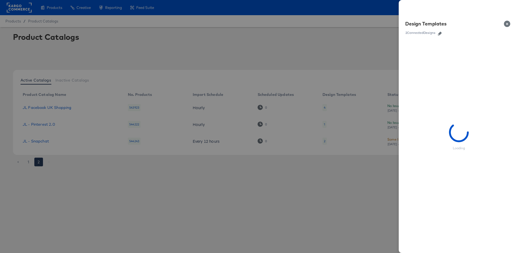
click at [440, 33] on icon "button" at bounding box center [440, 34] width 4 height 4
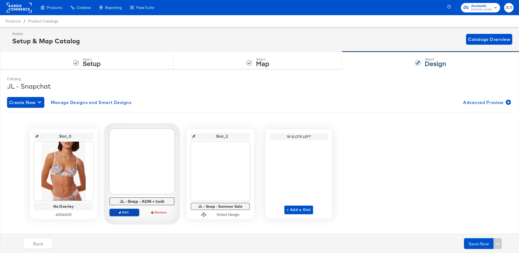
click at [123, 211] on span "Edit" at bounding box center [124, 212] width 25 height 4
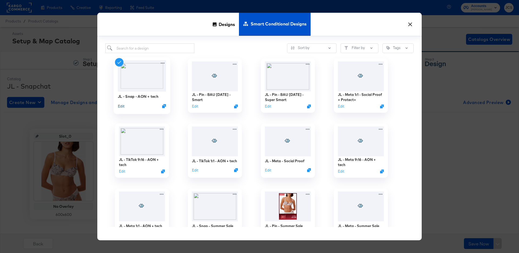
click at [122, 106] on button "Edit" at bounding box center [121, 105] width 6 height 5
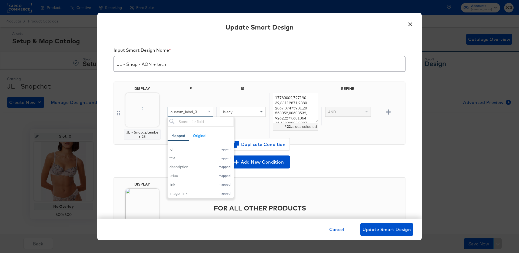
click at [185, 115] on div "custom_label_3" at bounding box center [190, 111] width 45 height 9
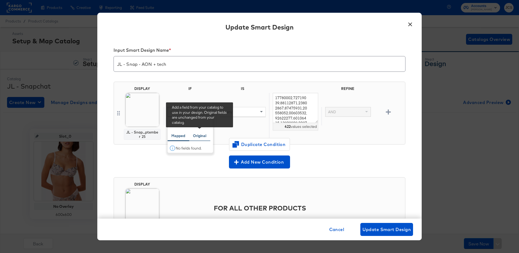
click at [196, 135] on div "Original" at bounding box center [199, 135] width 13 height 5
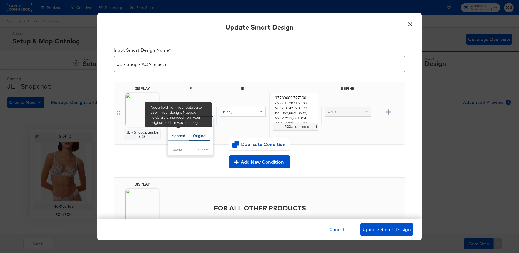
click at [179, 136] on div "Mapped" at bounding box center [178, 135] width 14 height 5
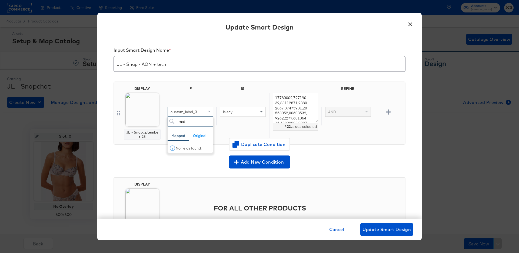
click at [188, 121] on input "mat" at bounding box center [190, 122] width 45 height 10
type input "cond"
click at [183, 148] on div "condition" at bounding box center [181, 149] width 23 height 5
click at [238, 116] on div "is any" at bounding box center [242, 111] width 45 height 9
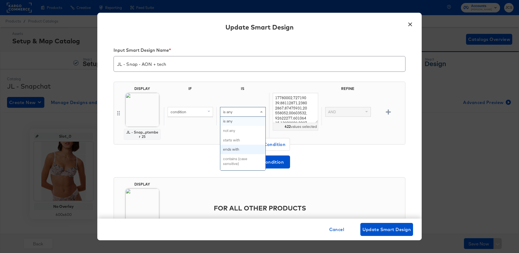
scroll to position [191, 0]
click at [409, 24] on button "×" at bounding box center [410, 23] width 10 height 10
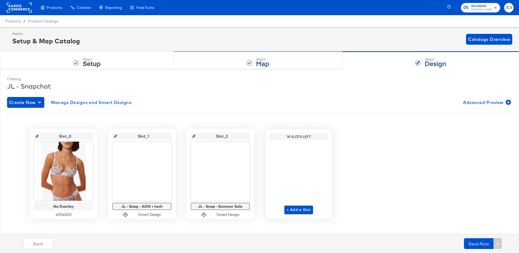
click at [274, 61] on div "Step: 2 Map" at bounding box center [258, 61] width 169 height 18
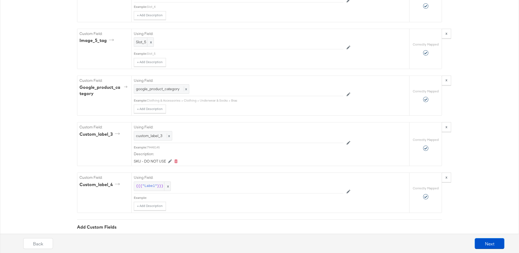
scroll to position [1902, 0]
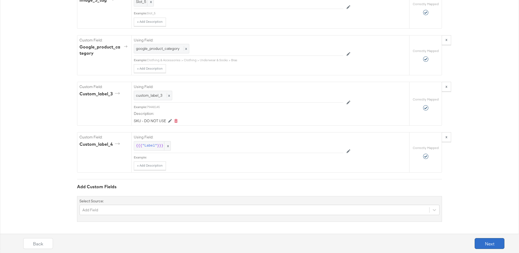
click at [485, 241] on button "Next" at bounding box center [490, 243] width 30 height 11
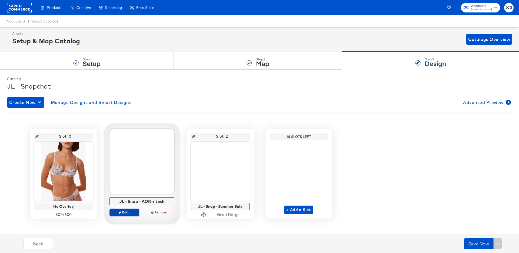
click at [127, 212] on span "Edit" at bounding box center [124, 212] width 25 height 4
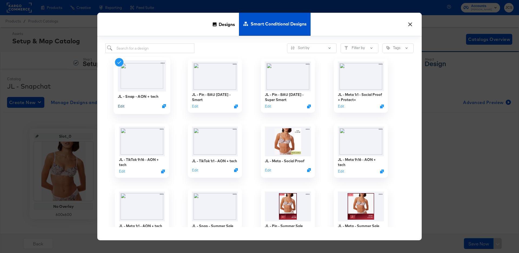
click at [122, 106] on button "Edit" at bounding box center [121, 105] width 6 height 5
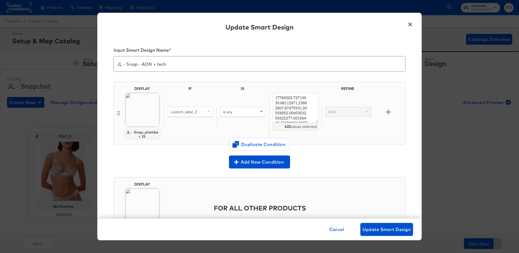
click at [148, 105] on img at bounding box center [142, 110] width 34 height 34
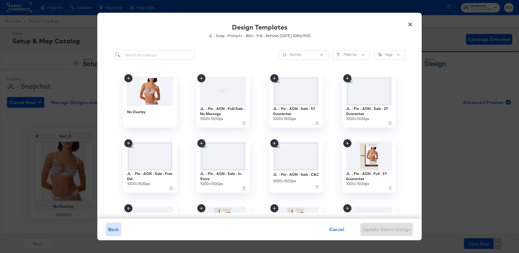
click at [113, 227] on span "Back" at bounding box center [113, 229] width 11 height 8
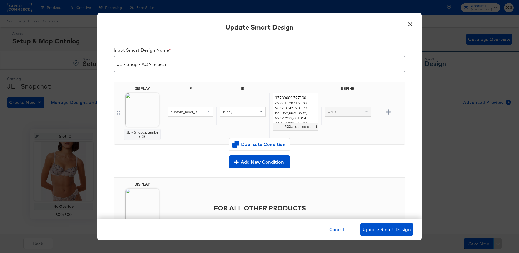
click at [145, 113] on img at bounding box center [142, 110] width 34 height 34
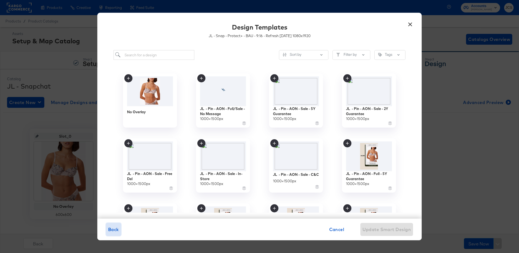
click at [114, 229] on span "Back" at bounding box center [113, 229] width 11 height 8
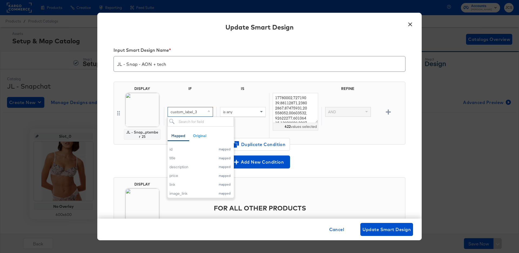
click at [184, 112] on span "custom_label_3" at bounding box center [184, 111] width 26 height 5
click at [334, 228] on span "Cancel" at bounding box center [336, 229] width 15 height 8
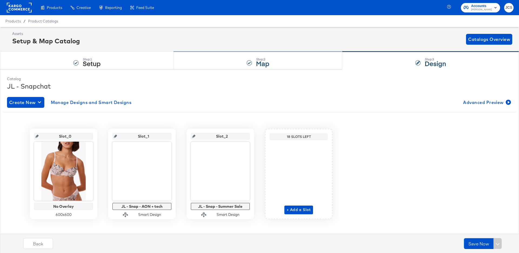
click at [232, 65] on div "Step: 2 Map" at bounding box center [258, 61] width 169 height 18
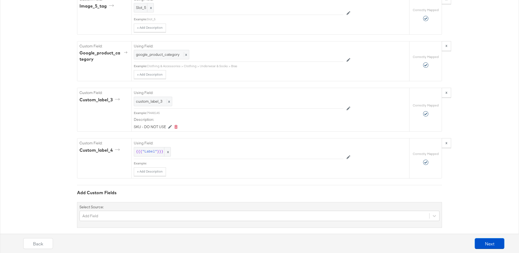
scroll to position [1895, 0]
click at [490, 241] on button "Next" at bounding box center [490, 243] width 30 height 11
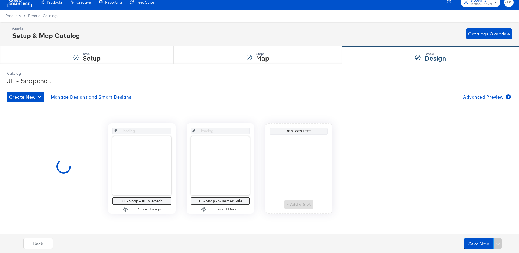
scroll to position [0, 0]
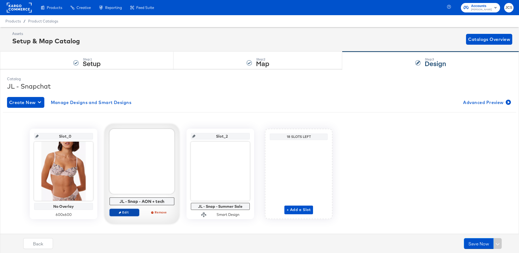
click at [128, 211] on span "Edit" at bounding box center [124, 212] width 25 height 4
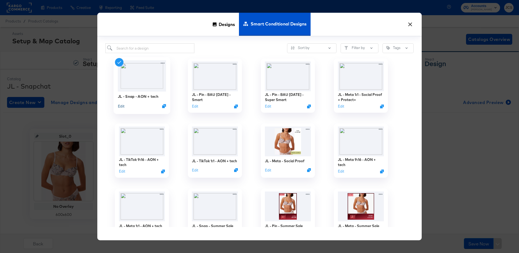
click at [120, 104] on button "Edit" at bounding box center [121, 105] width 6 height 5
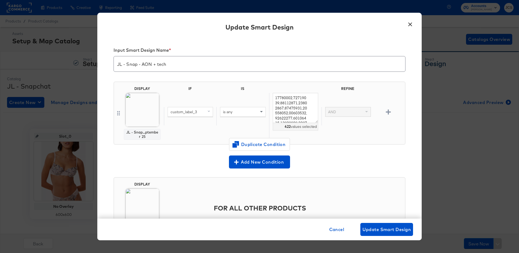
click at [138, 113] on body "Products Creative Reporting Feed Suite Accounts John Lewis JCS Products / Produ…" at bounding box center [259, 129] width 519 height 258
click at [184, 108] on div "custom_label_3" at bounding box center [190, 111] width 45 height 9
type input "4"
click at [181, 169] on div "custom_label_4" at bounding box center [183, 166] width 26 height 5
click at [236, 112] on div "is any" at bounding box center [242, 111] width 45 height 9
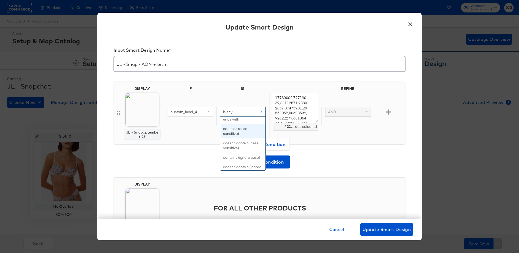
scroll to position [205, 0]
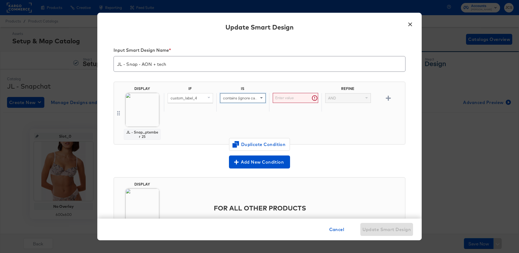
click at [285, 99] on input "text" at bounding box center [295, 98] width 45 height 10
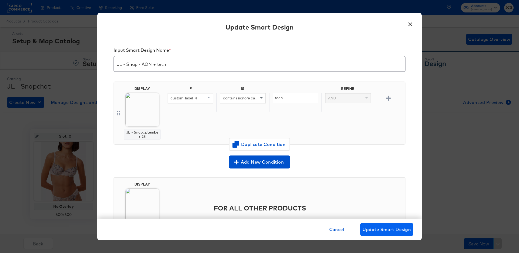
type input "tech"
click at [388, 228] on span "Update Smart Design" at bounding box center [387, 229] width 48 height 8
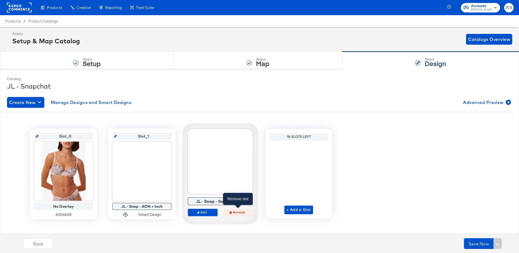
click at [237, 211] on span "Remove" at bounding box center [238, 212] width 25 height 4
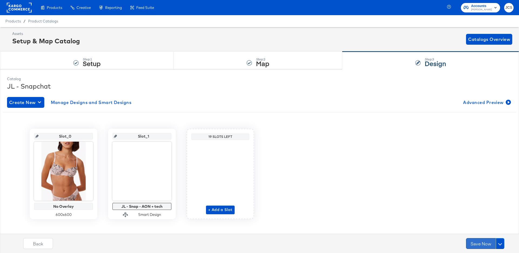
click at [481, 245] on button "Save Now" at bounding box center [481, 243] width 30 height 11
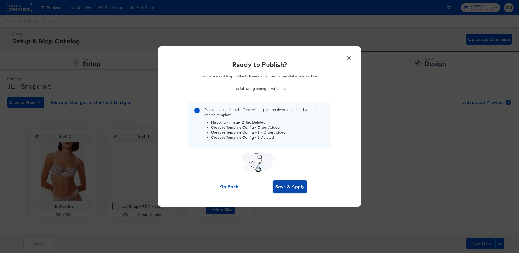
click at [289, 189] on span "Save & Apply" at bounding box center [289, 187] width 29 height 8
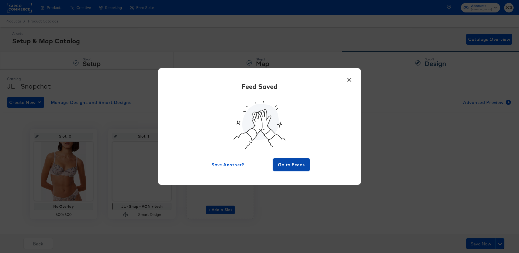
click at [296, 168] on button "Go to Feeds" at bounding box center [291, 164] width 37 height 13
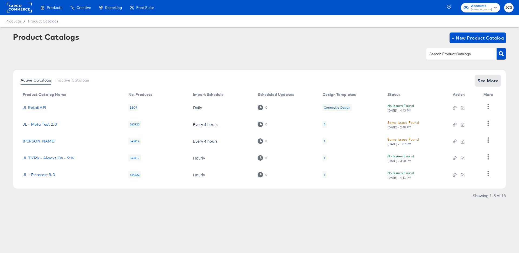
click at [486, 79] on span "See More" at bounding box center [488, 81] width 21 height 8
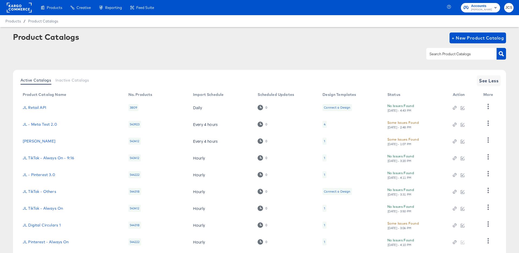
scroll to position [50, 0]
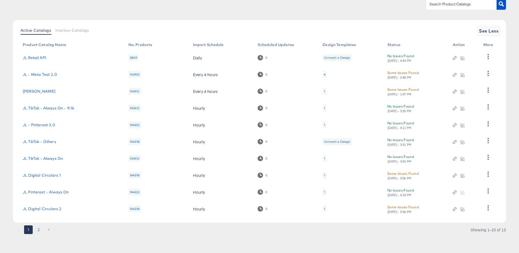
click at [39, 227] on button "2" at bounding box center [38, 229] width 9 height 9
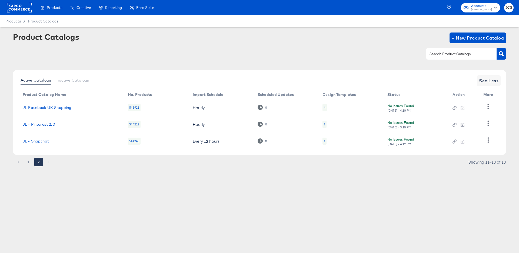
scroll to position [0, 0]
click at [27, 161] on button "1" at bounding box center [28, 161] width 9 height 9
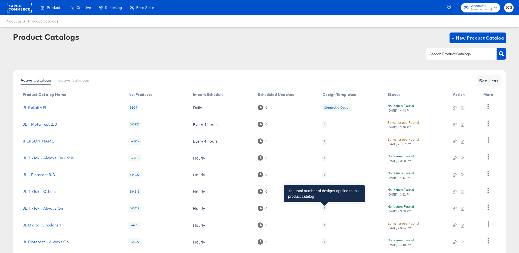
click at [324, 208] on div "1" at bounding box center [324, 208] width 1 height 4
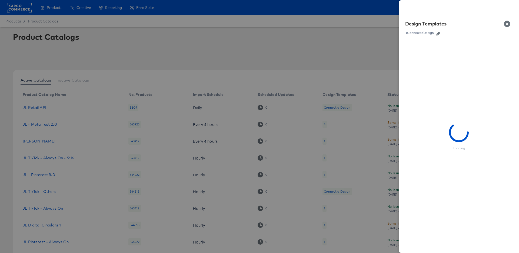
click at [199, 167] on div at bounding box center [259, 126] width 519 height 253
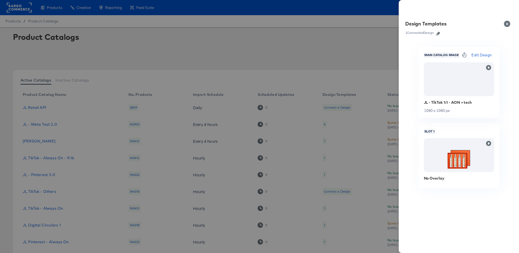
click at [511, 24] on button "Close" at bounding box center [508, 23] width 15 height 15
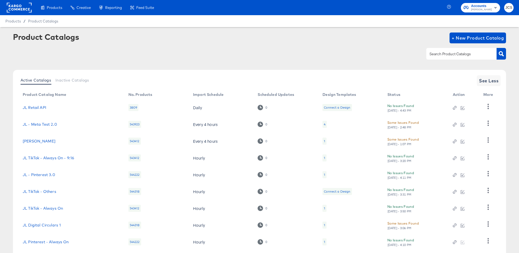
click at [324, 157] on div "1" at bounding box center [324, 157] width 1 height 4
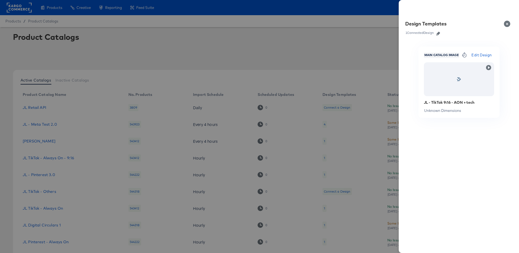
click at [437, 32] on icon "button" at bounding box center [438, 34] width 4 height 4
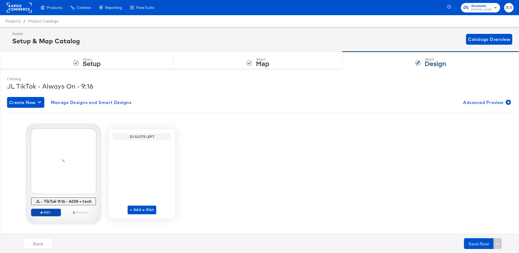
click at [48, 211] on span "Edit" at bounding box center [46, 212] width 25 height 4
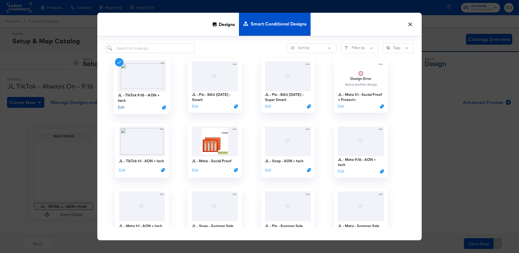
click at [122, 107] on button "Edit" at bounding box center [121, 107] width 6 height 5
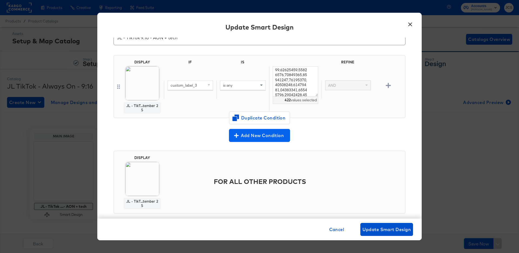
scroll to position [36, 0]
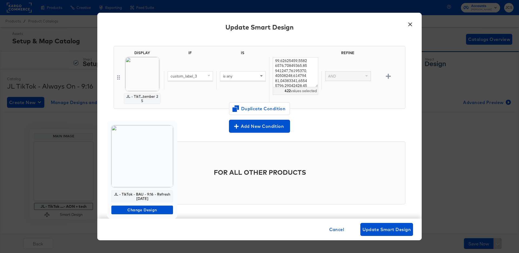
drag, startPoint x: 154, startPoint y: 198, endPoint x: 112, endPoint y: 193, distance: 42.2
click at [112, 193] on div "JL - TikTok - BAU - 9:16 - Refresh September 25" at bounding box center [142, 196] width 62 height 12
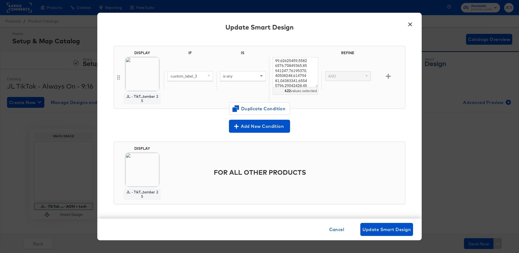
click at [411, 24] on button "×" at bounding box center [410, 23] width 10 height 10
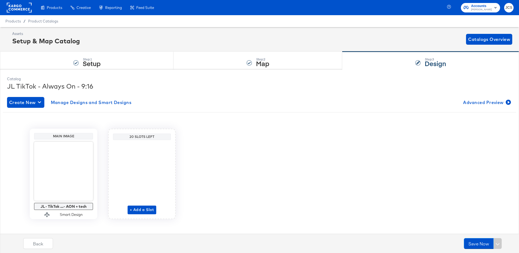
click at [22, 9] on rect at bounding box center [19, 8] width 25 height 10
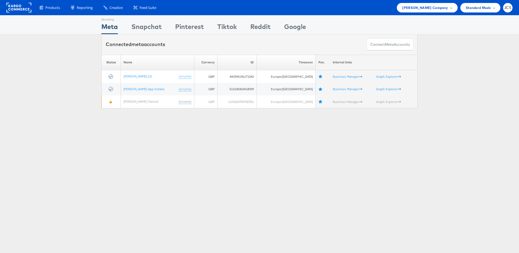
click at [25, 6] on rect at bounding box center [18, 8] width 25 height 10
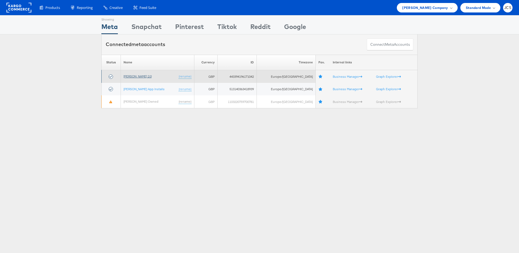
click at [132, 76] on link "[PERSON_NAME] 2.0" at bounding box center [138, 76] width 28 height 4
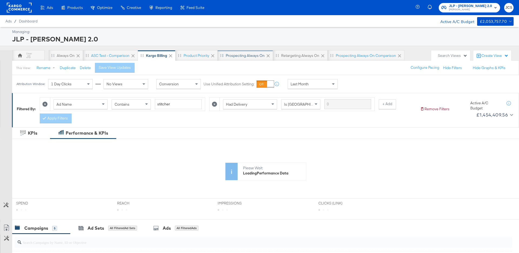
click at [250, 56] on div "Prospecting Always On" at bounding box center [245, 55] width 39 height 5
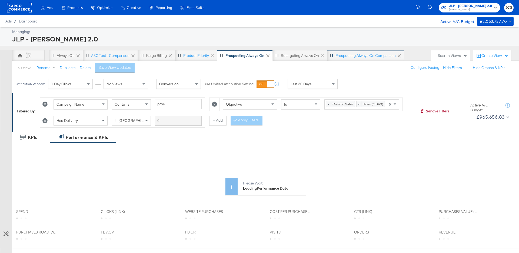
click at [374, 54] on div "Prospecting Always On Comparison" at bounding box center [366, 55] width 60 height 5
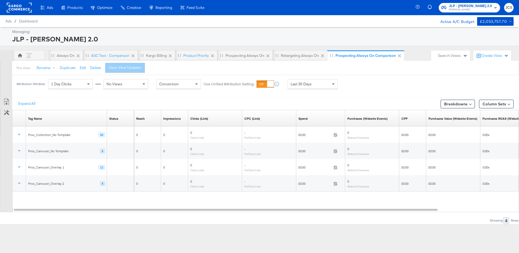
click at [445, 58] on div "Search Views" at bounding box center [450, 55] width 39 height 11
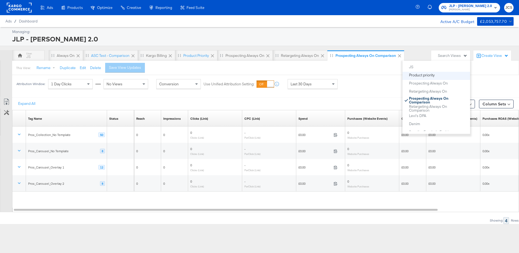
scroll to position [37, 0]
click at [421, 112] on div "Levi's DPA" at bounding box center [417, 112] width 17 height 4
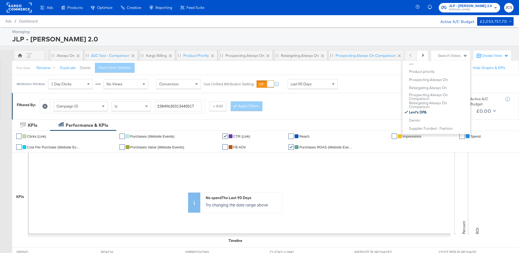
click at [89, 67] on button "Delete" at bounding box center [85, 67] width 11 height 5
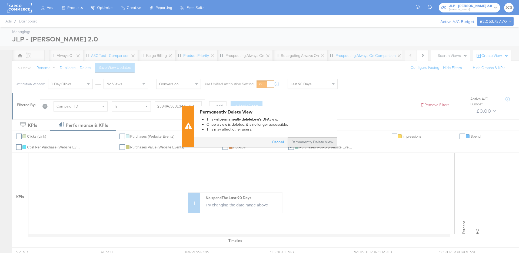
click at [316, 144] on button "Permanently Delete View" at bounding box center [312, 142] width 49 height 10
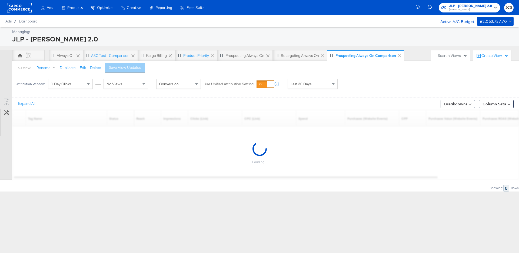
click at [444, 55] on div "Search Views" at bounding box center [452, 55] width 29 height 5
click at [420, 113] on div "New View" at bounding box center [417, 113] width 17 height 4
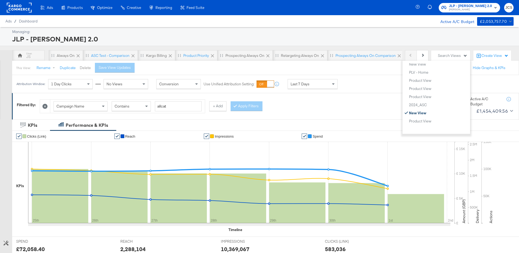
click at [86, 69] on button "Delete" at bounding box center [85, 67] width 11 height 5
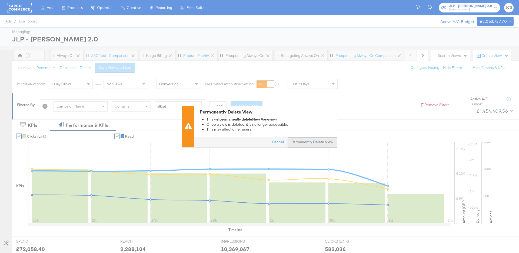
click at [309, 143] on button "Permanently Delete View" at bounding box center [312, 142] width 49 height 10
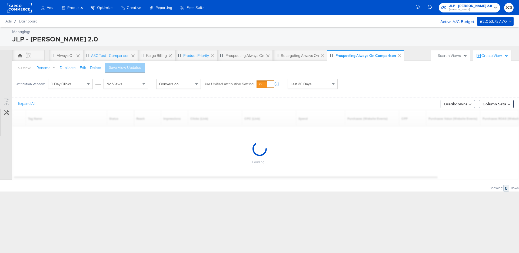
click at [368, 91] on div "Attribution Window: 1 Day Clicks No Views Conversion Use Unified Attribution Se…" at bounding box center [259, 84] width 519 height 18
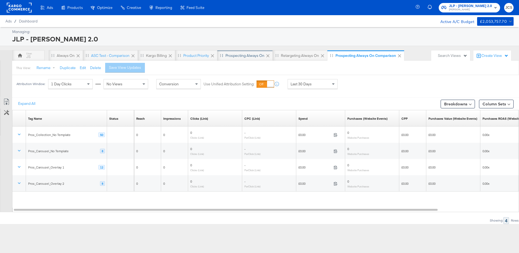
click at [232, 56] on div "Prospecting Always On" at bounding box center [245, 55] width 39 height 5
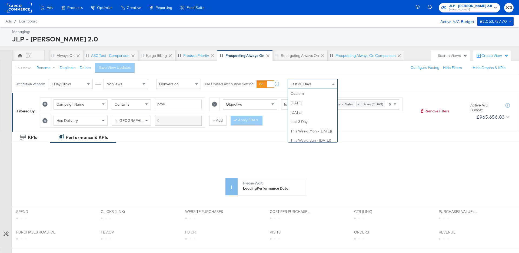
click at [303, 83] on span "Last 30 Days" at bounding box center [301, 83] width 21 height 5
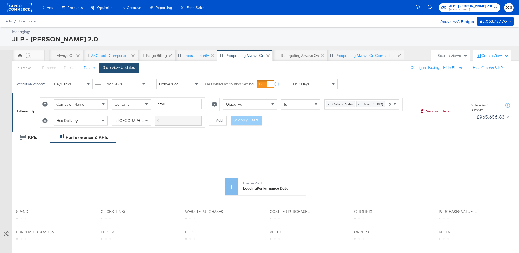
click at [125, 65] on div "Save View Updates" at bounding box center [119, 67] width 32 height 5
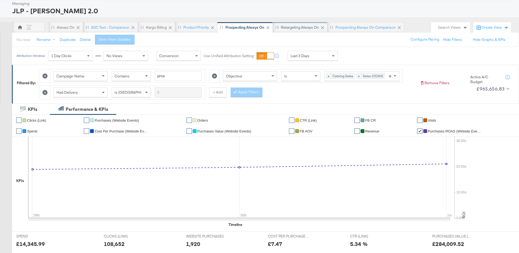
scroll to position [34, 0]
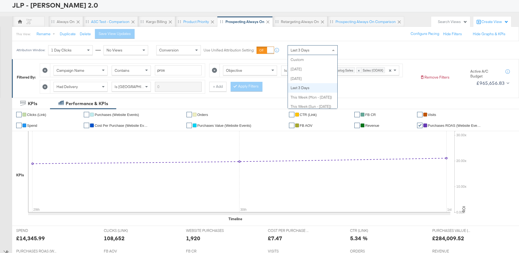
click at [304, 52] on span "Last 3 Days" at bounding box center [300, 50] width 19 height 5
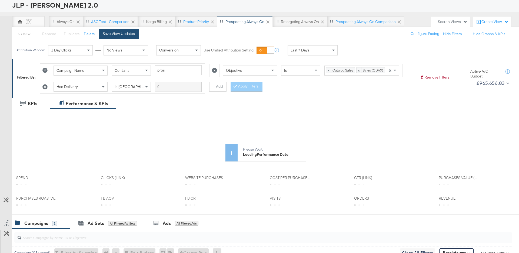
click at [127, 33] on div "Save View Updates" at bounding box center [119, 33] width 32 height 5
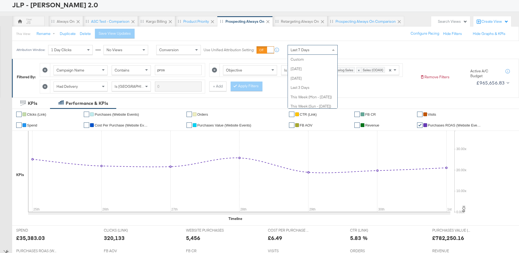
click at [306, 49] on span "Last 7 Days" at bounding box center [300, 49] width 19 height 5
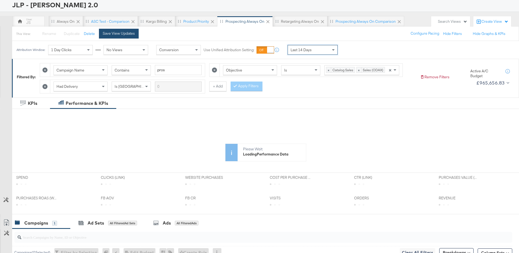
click at [128, 35] on div "Save View Updates" at bounding box center [119, 33] width 32 height 5
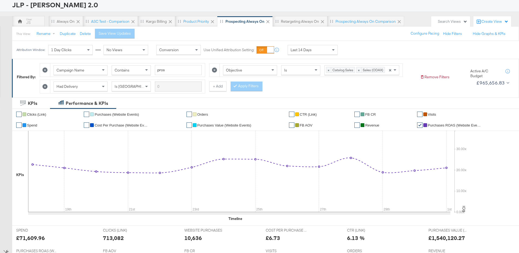
click at [313, 49] on div "Last 14 Days" at bounding box center [312, 49] width 49 height 9
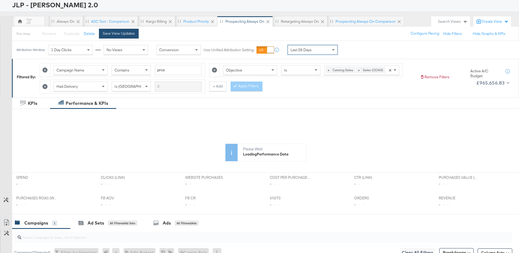
click at [123, 34] on div "Save View Updates" at bounding box center [119, 33] width 32 height 5
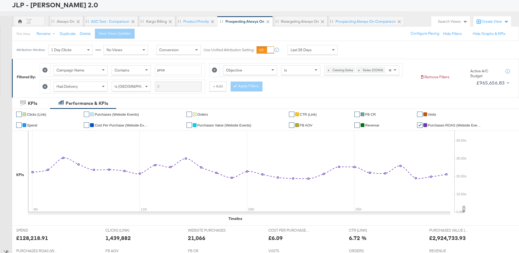
click at [320, 50] on div "Last 28 Days" at bounding box center [312, 49] width 49 height 9
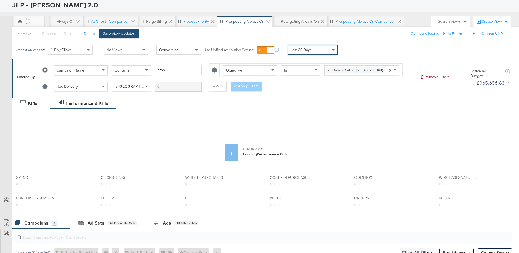
click at [130, 36] on button "Save View Updates" at bounding box center [119, 34] width 40 height 10
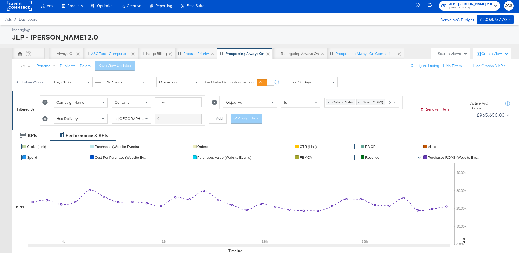
scroll to position [0, 0]
